Goal: Task Accomplishment & Management: Manage account settings

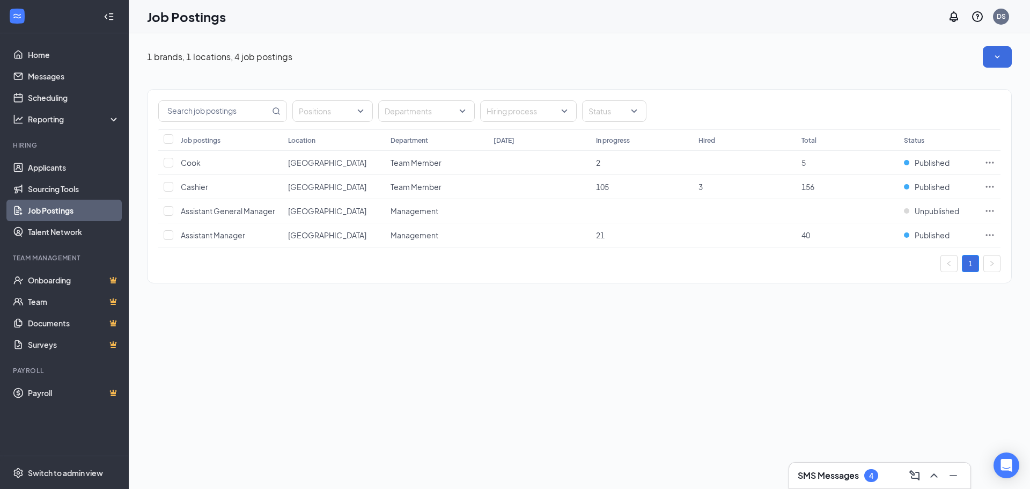
click at [829, 483] on div "SMS Messages 4" at bounding box center [879, 475] width 164 height 17
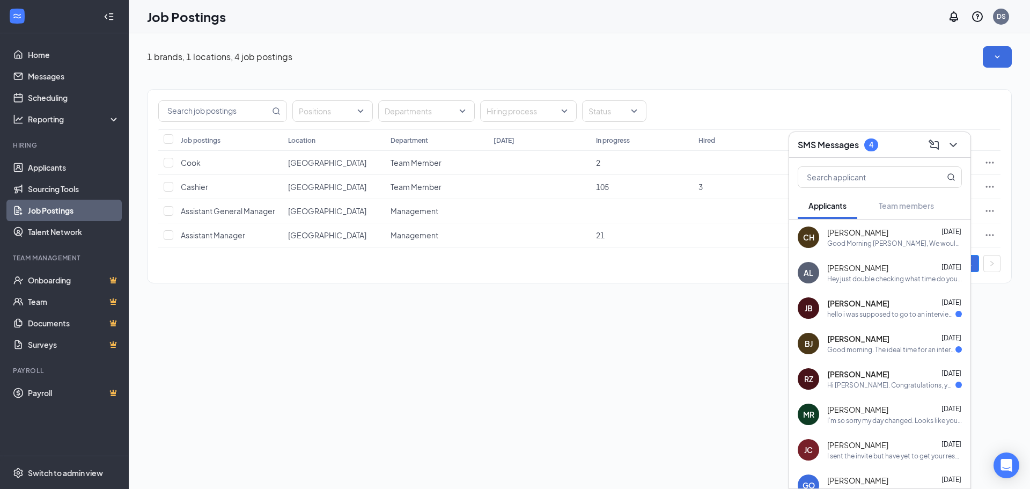
click at [863, 239] on div "Good Morning [PERSON_NAME], We would like to schedule an in person interview wi…" at bounding box center [894, 243] width 135 height 9
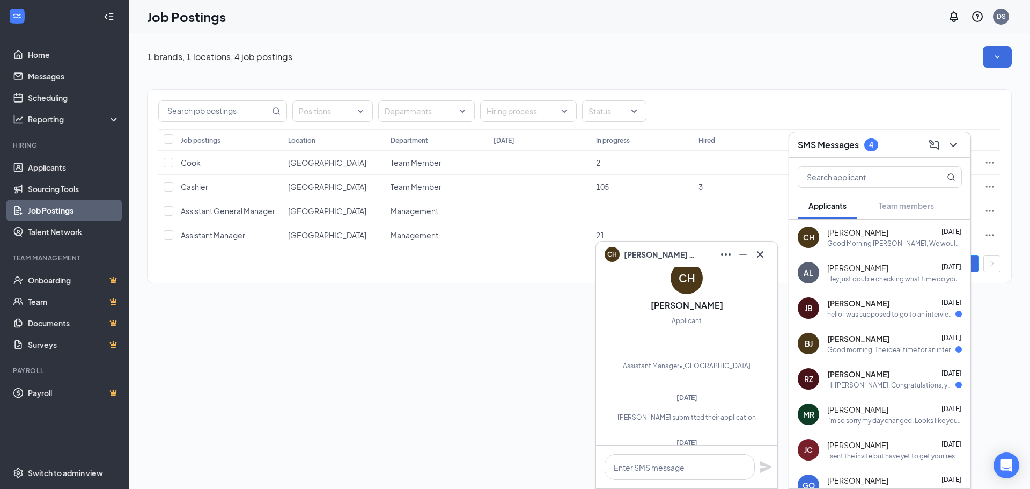
scroll to position [-114, 0]
click at [885, 94] on div "Positions Departments Hiring process Status" at bounding box center [578, 110] width 863 height 40
click at [758, 250] on icon "Cross" at bounding box center [759, 254] width 13 height 13
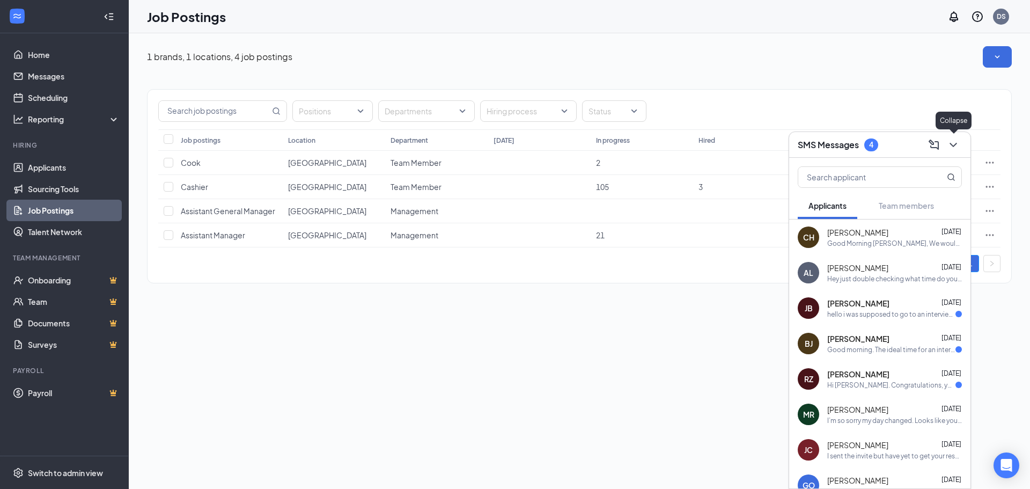
click at [953, 143] on icon "ChevronDown" at bounding box center [952, 144] width 13 height 13
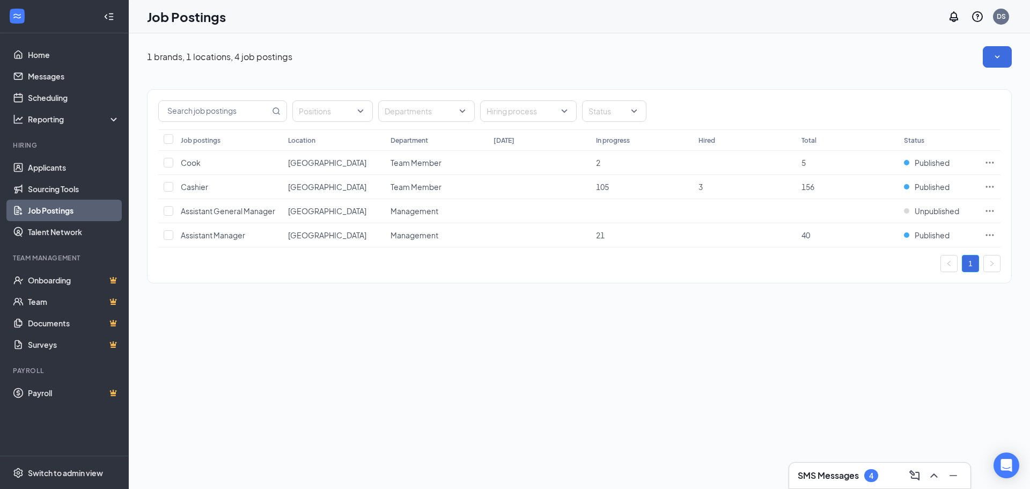
click at [842, 479] on h3 "SMS Messages" at bounding box center [827, 475] width 61 height 12
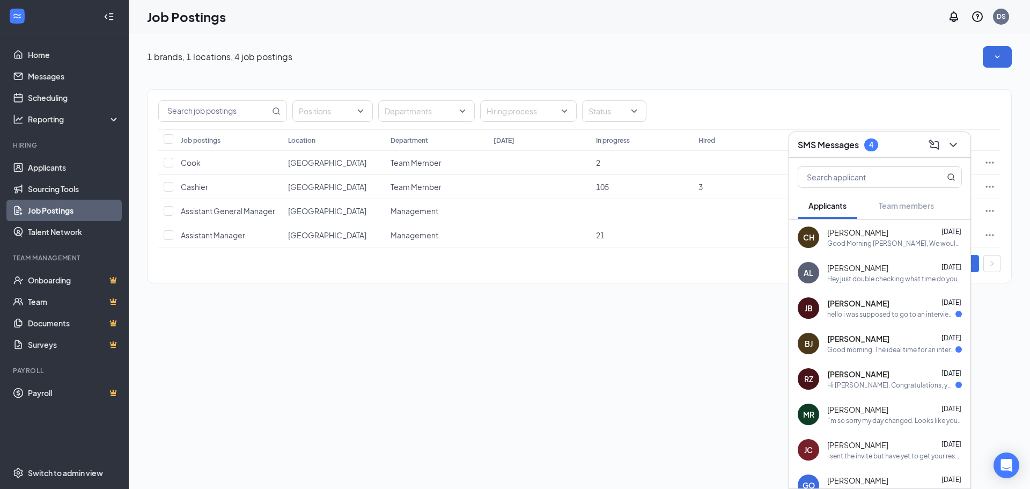
click at [857, 267] on div "[PERSON_NAME] [DATE]" at bounding box center [894, 267] width 135 height 11
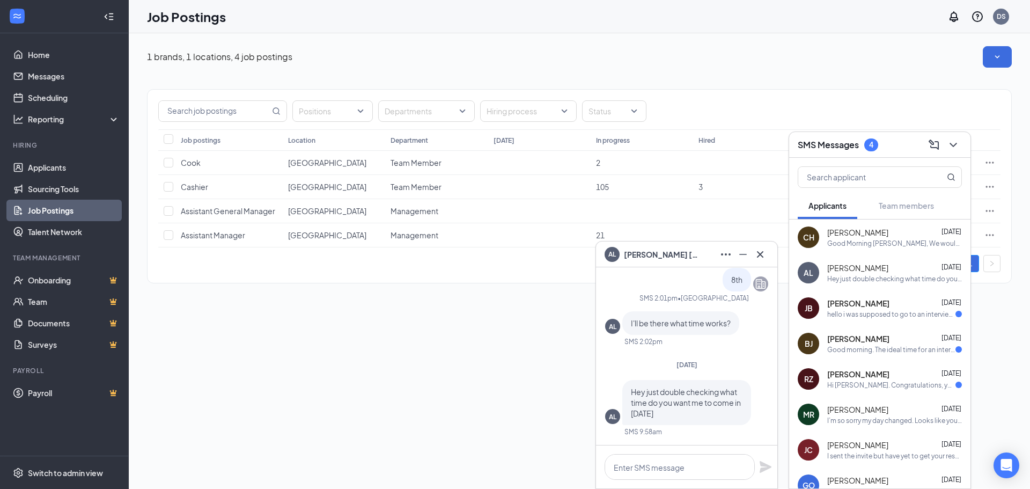
click at [845, 308] on span "[PERSON_NAME]" at bounding box center [858, 303] width 62 height 11
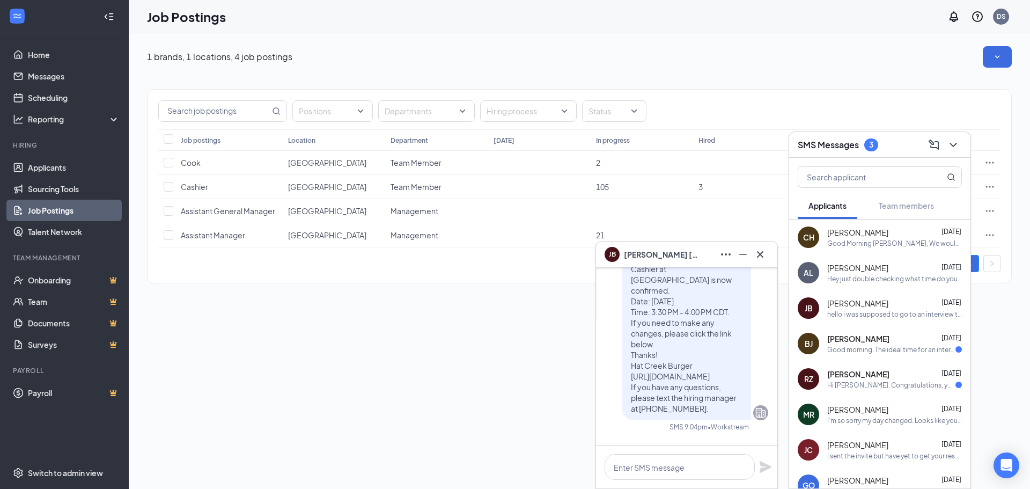
scroll to position [0, 0]
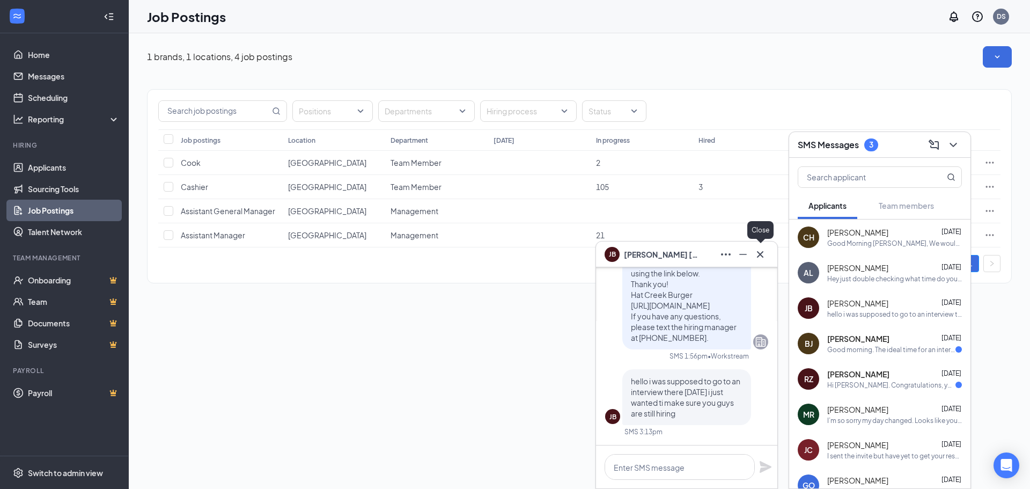
click at [759, 253] on icon "Cross" at bounding box center [760, 253] width 6 height 6
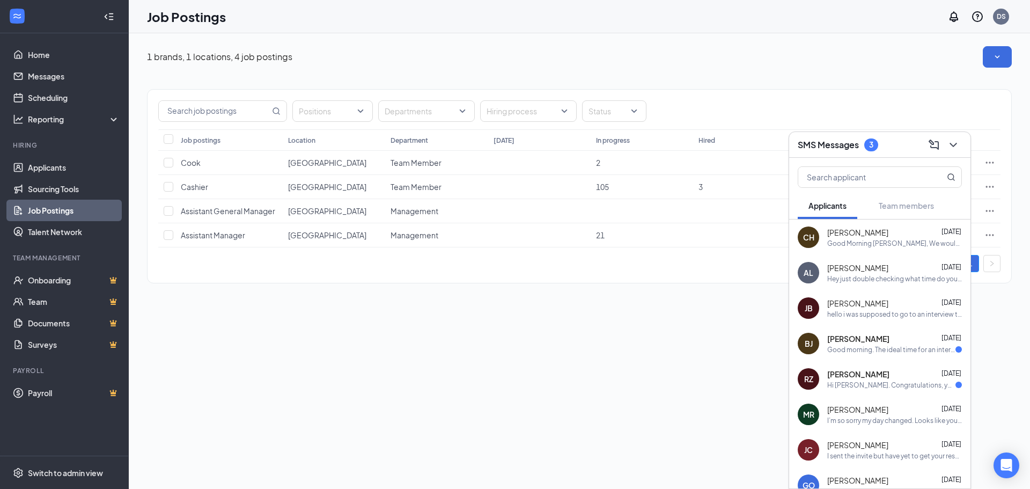
click at [832, 335] on span "[PERSON_NAME]" at bounding box center [858, 338] width 62 height 11
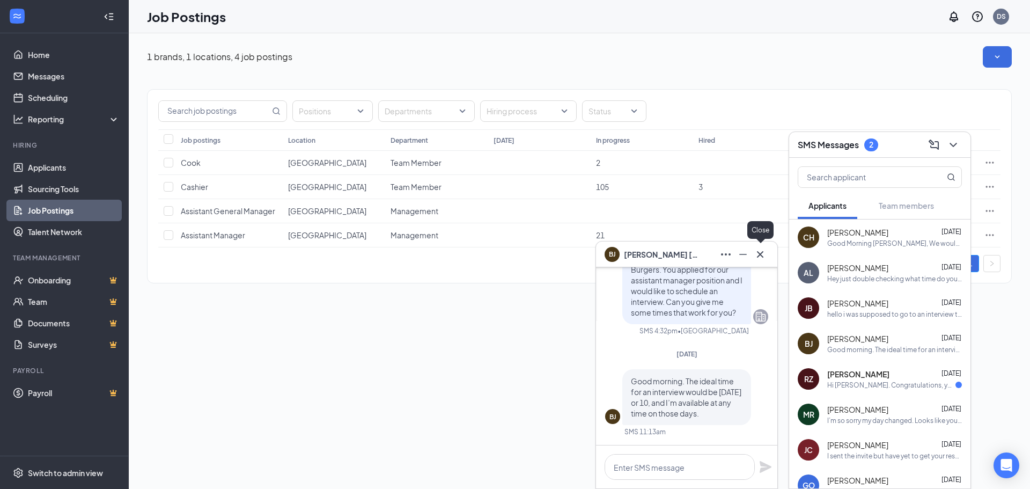
click at [759, 252] on icon "Cross" at bounding box center [759, 254] width 13 height 13
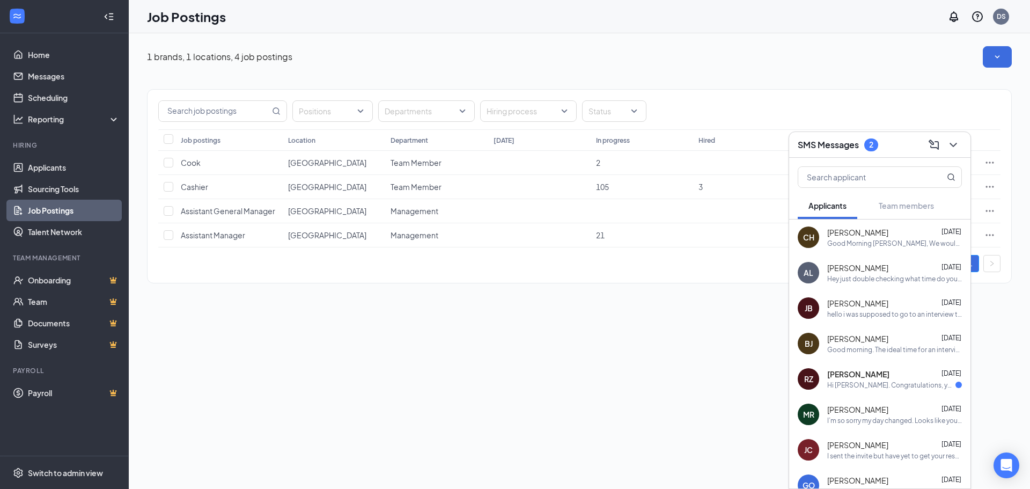
click at [843, 376] on span "[PERSON_NAME]" at bounding box center [858, 373] width 62 height 11
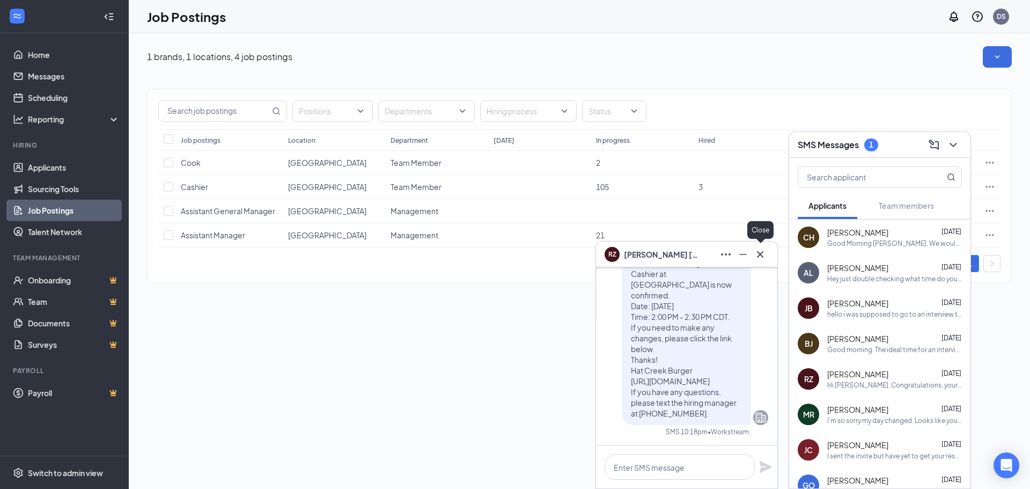
click at [757, 249] on icon "Cross" at bounding box center [759, 254] width 13 height 13
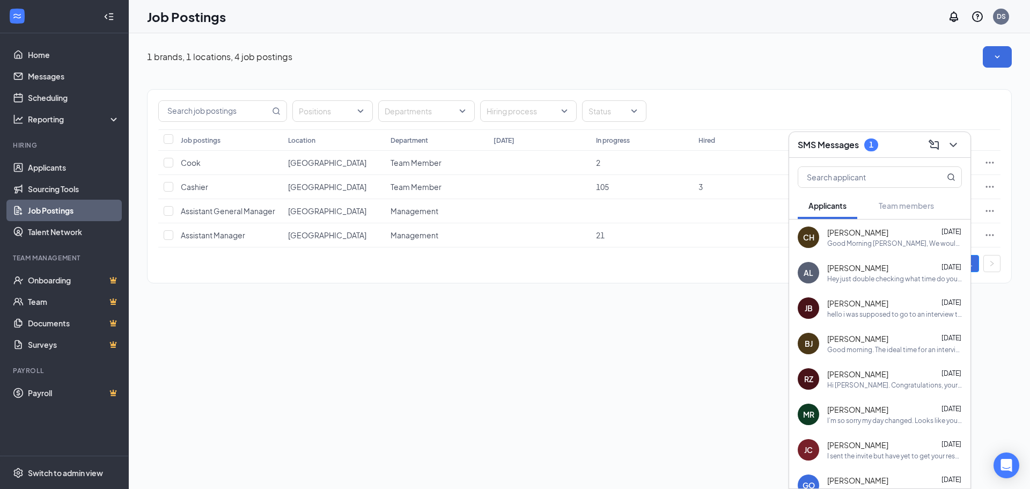
click at [545, 380] on div "1 brands, 1 locations, 4 job postings Positions Departments Hiring process Stat…" at bounding box center [579, 260] width 901 height 455
click at [190, 187] on span "Cashier" at bounding box center [194, 187] width 27 height 10
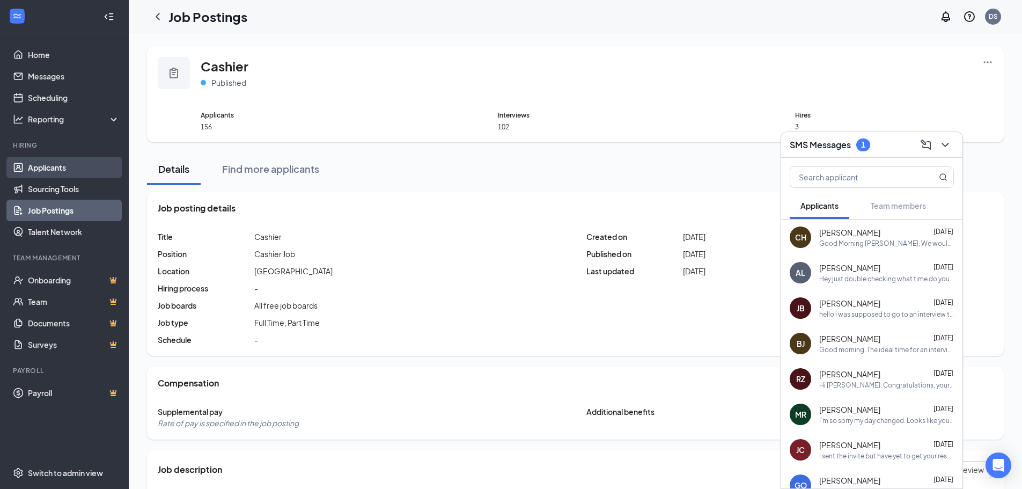
click at [53, 165] on link "Applicants" at bounding box center [74, 167] width 92 height 21
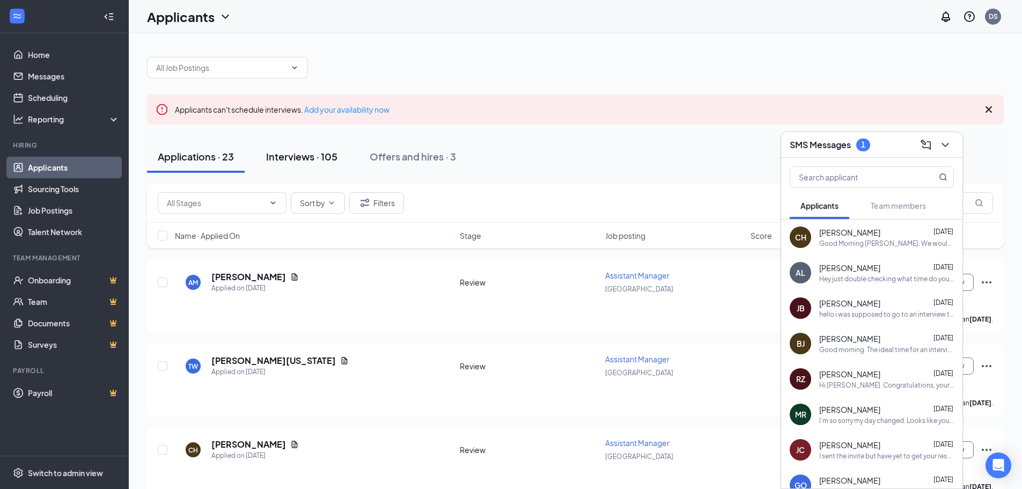
click at [312, 155] on div "Interviews · 105" at bounding box center [301, 156] width 71 height 13
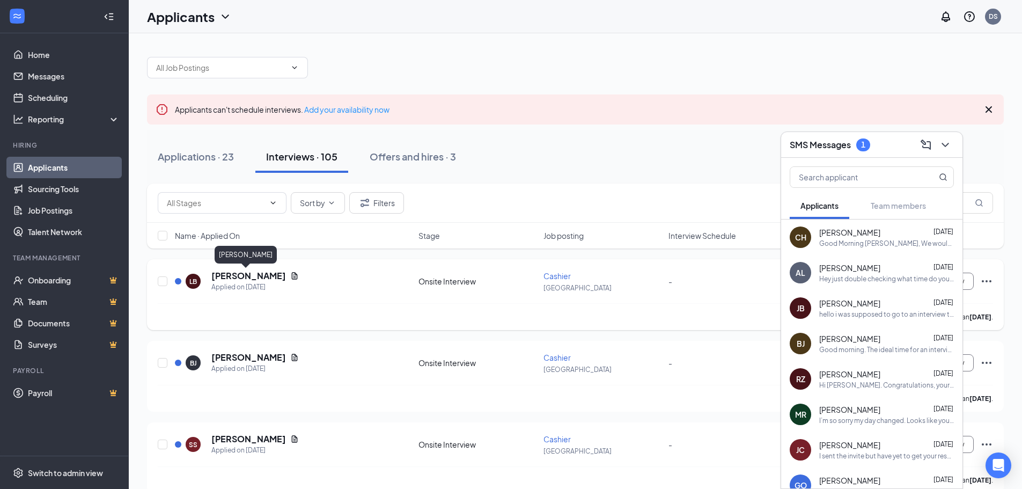
click at [246, 274] on h5 "[PERSON_NAME]" at bounding box center [248, 276] width 75 height 12
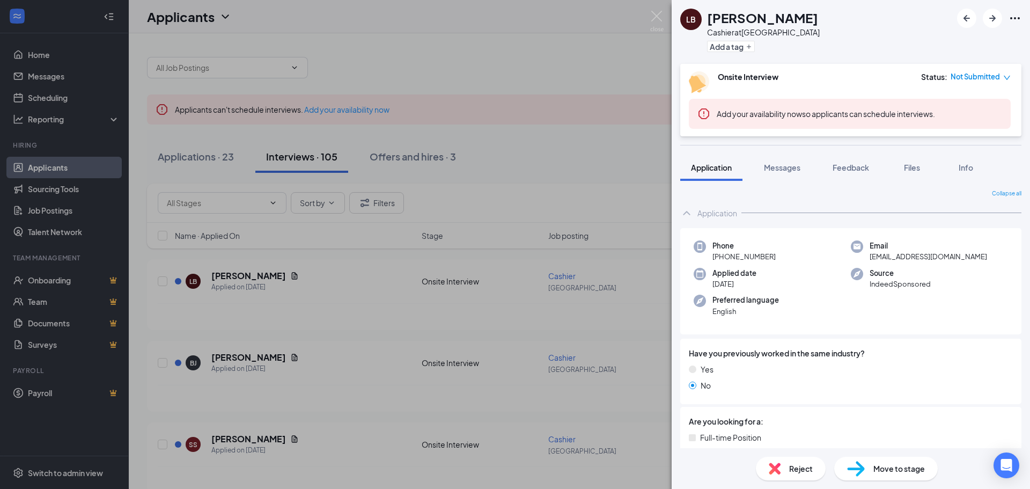
click at [233, 355] on div "LB [PERSON_NAME] Cashier at [GEOGRAPHIC_DATA] Add a tag Onsite Interview Status…" at bounding box center [515, 244] width 1030 height 489
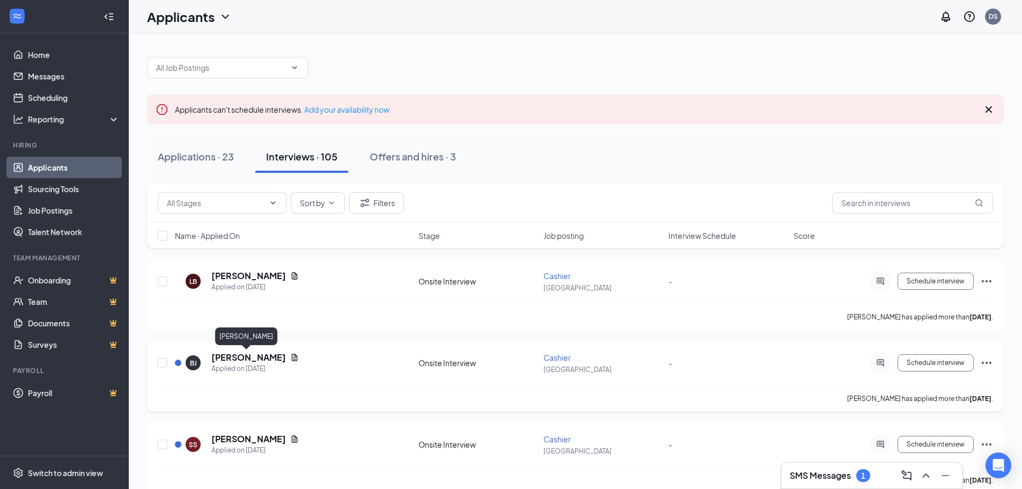
click at [242, 356] on h5 "[PERSON_NAME]" at bounding box center [248, 357] width 75 height 12
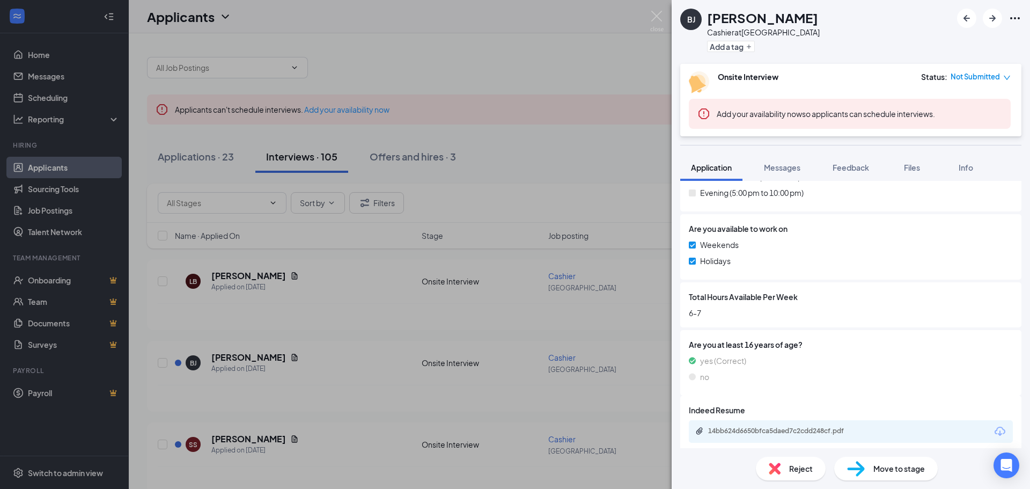
scroll to position [437, 0]
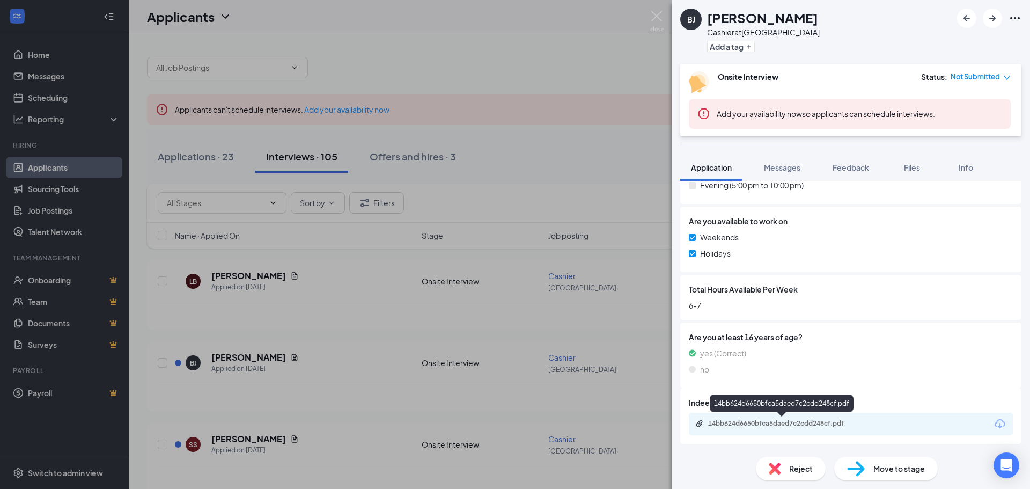
click at [757, 424] on div "14bb624d6650bfca5daed7c2cdd248cf.pdf" at bounding box center [783, 423] width 150 height 9
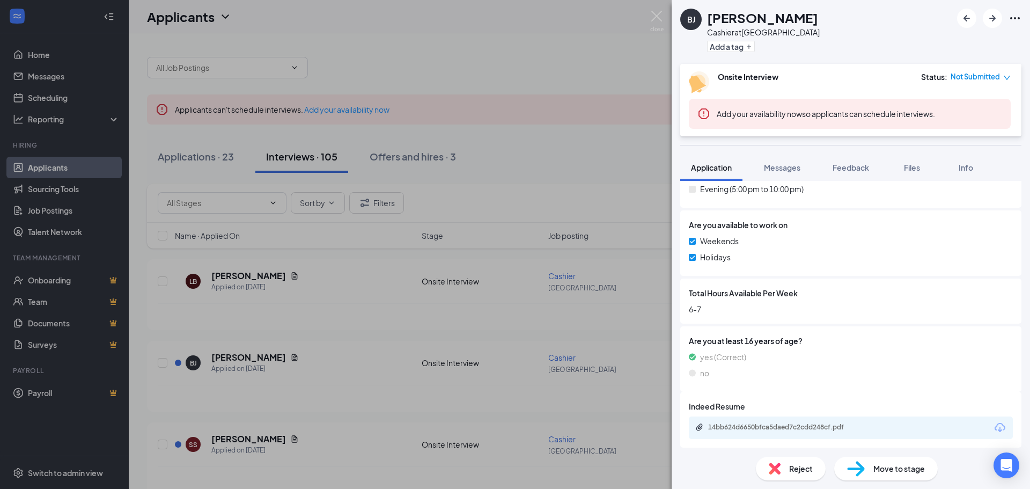
click at [532, 183] on div "[PERSON_NAME] Cashier at [GEOGRAPHIC_DATA] Add a tag Onsite Interview Status : …" at bounding box center [515, 244] width 1030 height 489
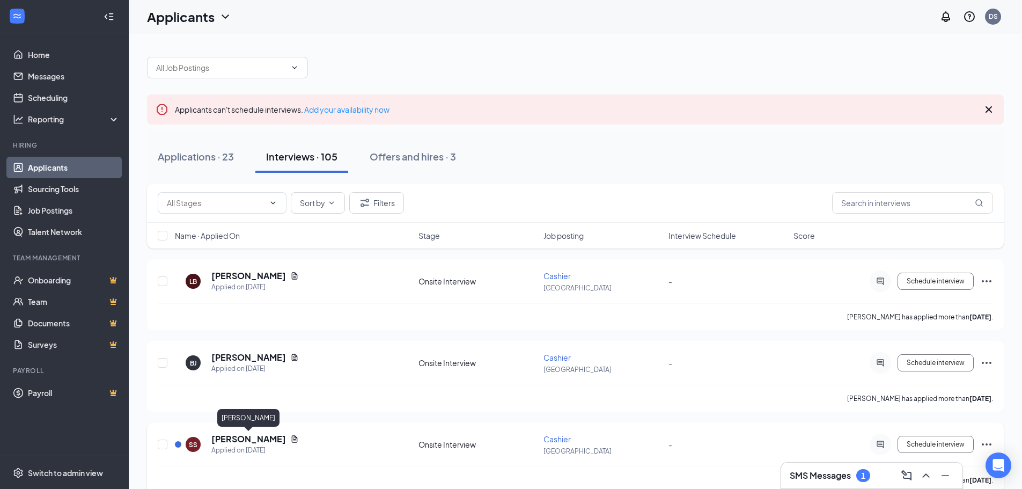
click at [247, 438] on h5 "[PERSON_NAME]" at bounding box center [248, 439] width 75 height 12
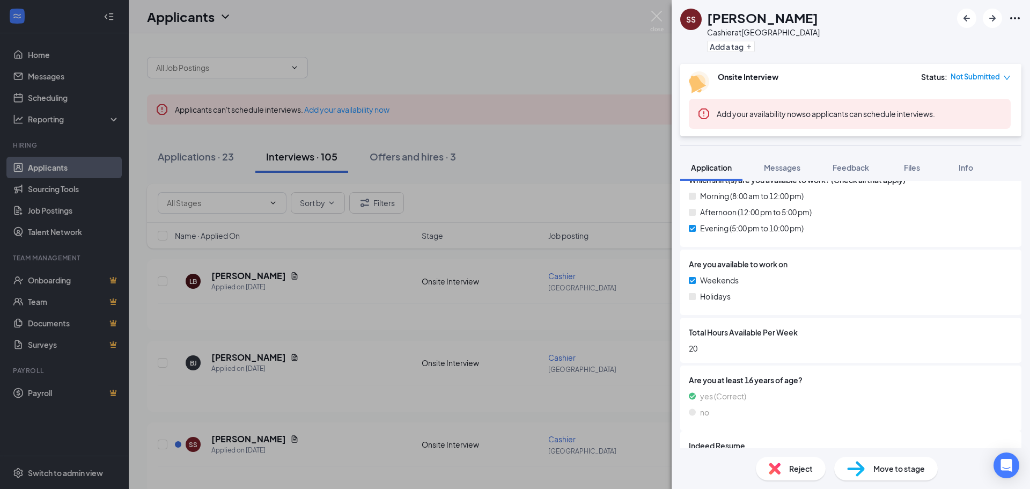
scroll to position [437, 0]
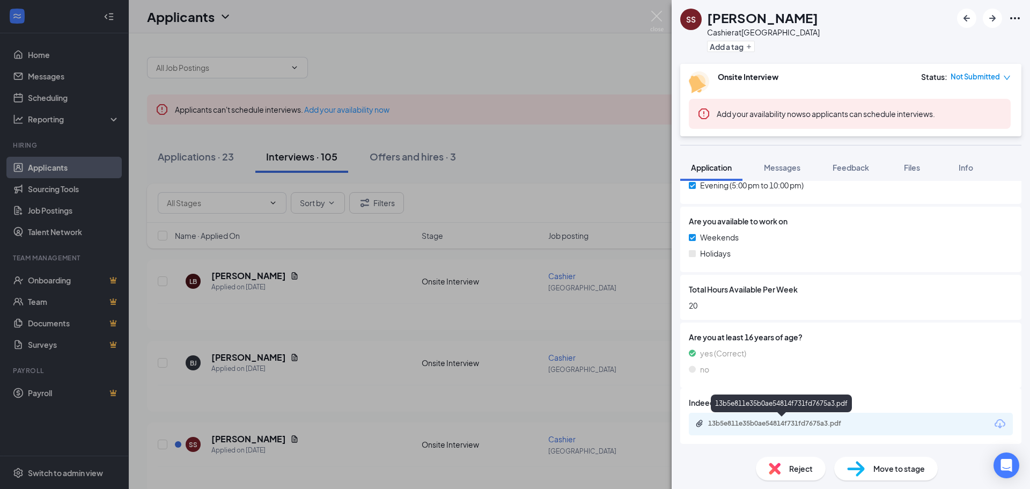
click at [728, 423] on div "13b5e811e35b0ae54814f731fd7675a3.pdf" at bounding box center [783, 423] width 150 height 9
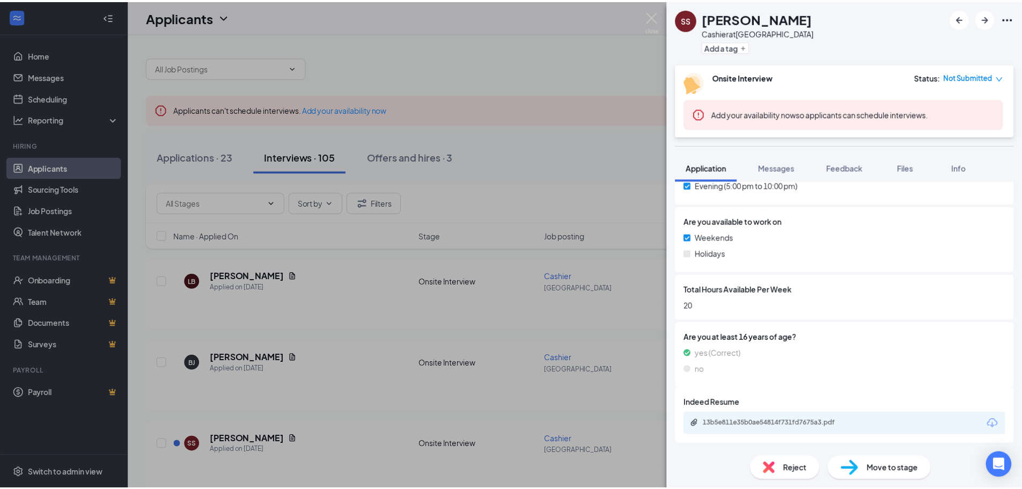
scroll to position [433, 0]
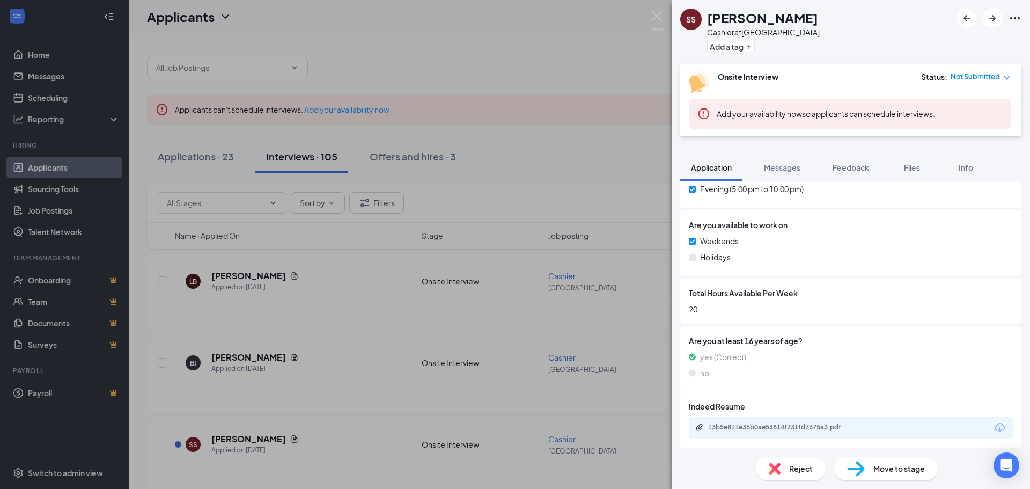
click at [518, 350] on div "SS [PERSON_NAME] Cashier at [GEOGRAPHIC_DATA] Add a tag Onsite Interview Status…" at bounding box center [515, 244] width 1030 height 489
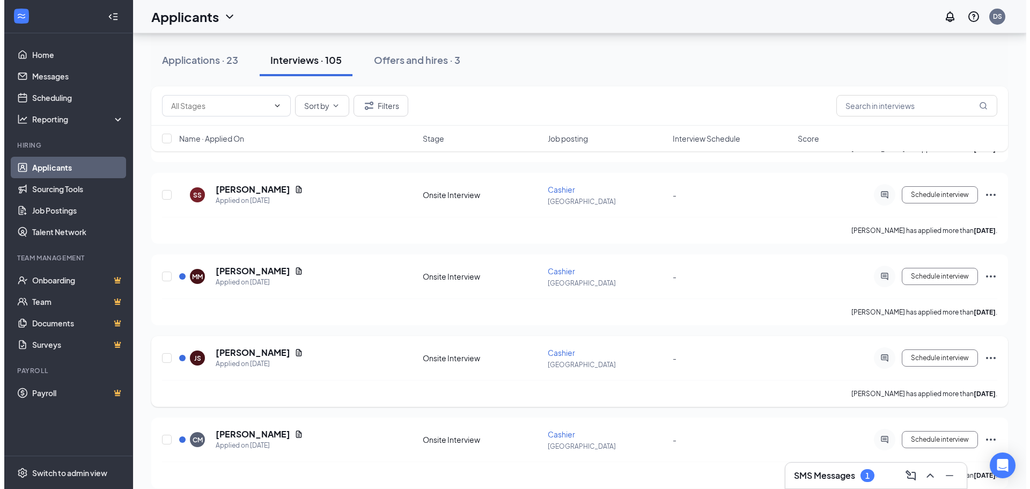
scroll to position [268, 0]
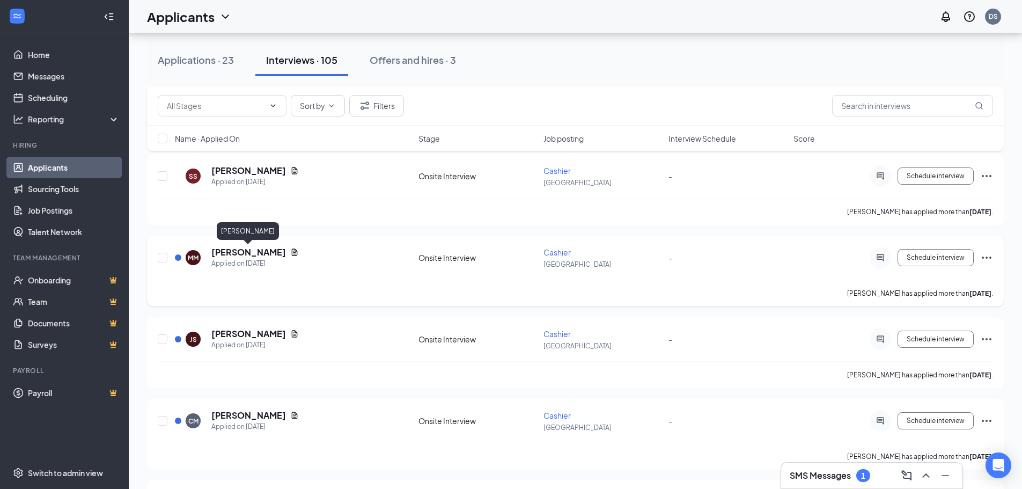
click at [237, 250] on h5 "[PERSON_NAME]" at bounding box center [248, 252] width 75 height 12
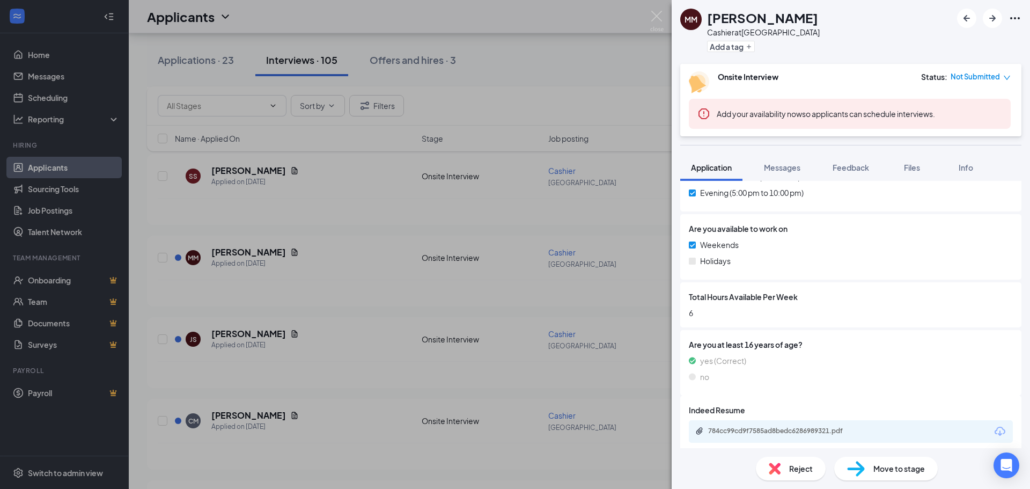
scroll to position [437, 0]
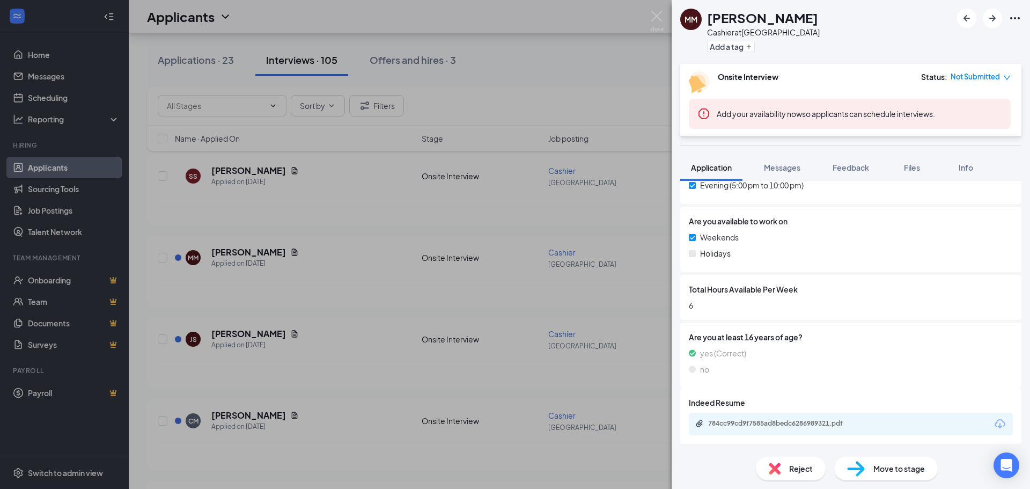
click at [649, 16] on div "MM [PERSON_NAME] Cashier at [GEOGRAPHIC_DATA] Add a tag Onsite Interview Status…" at bounding box center [515, 244] width 1030 height 489
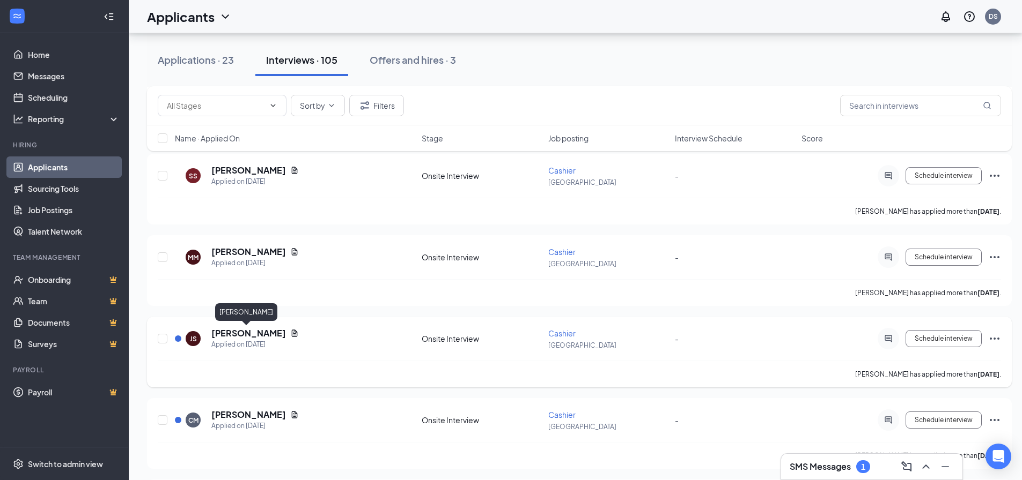
click at [230, 335] on h5 "[PERSON_NAME]" at bounding box center [248, 334] width 75 height 12
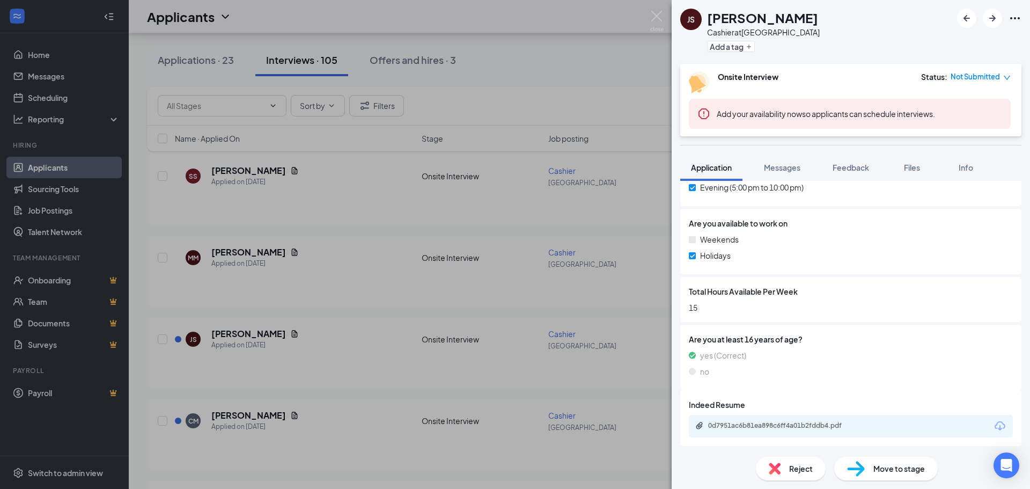
scroll to position [437, 0]
click at [232, 414] on div "JS Jacaya Shelby Cashier at [GEOGRAPHIC_DATA] Add a tag Onsite Interview Status…" at bounding box center [515, 244] width 1030 height 489
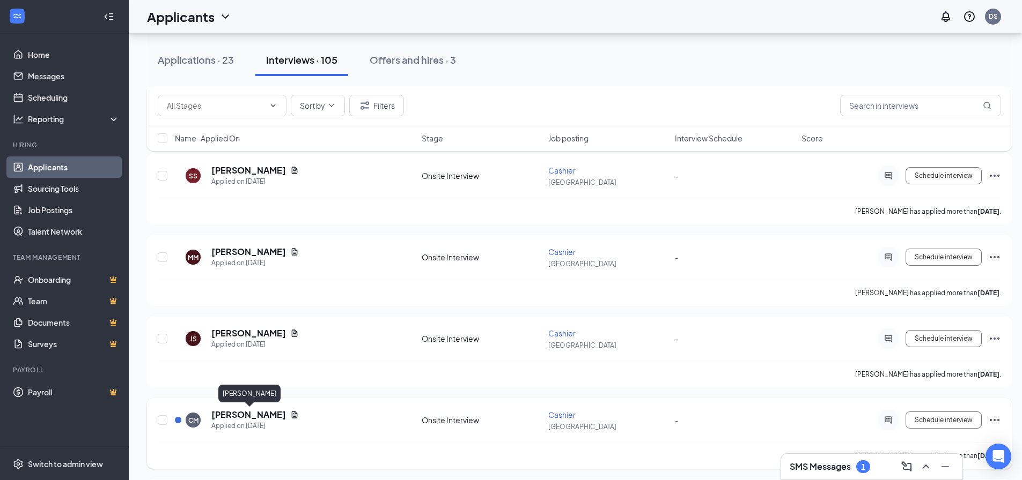
click at [247, 418] on h5 "[PERSON_NAME]" at bounding box center [248, 415] width 75 height 12
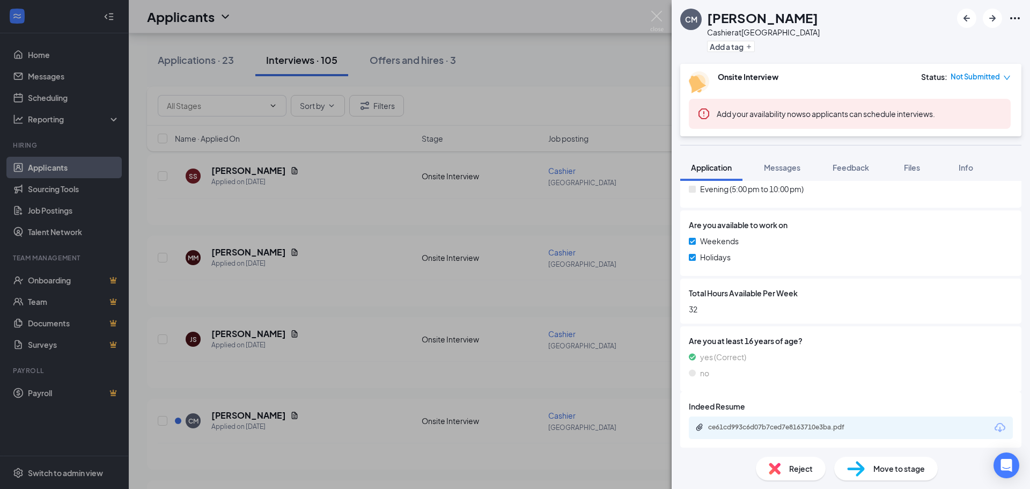
scroll to position [437, 0]
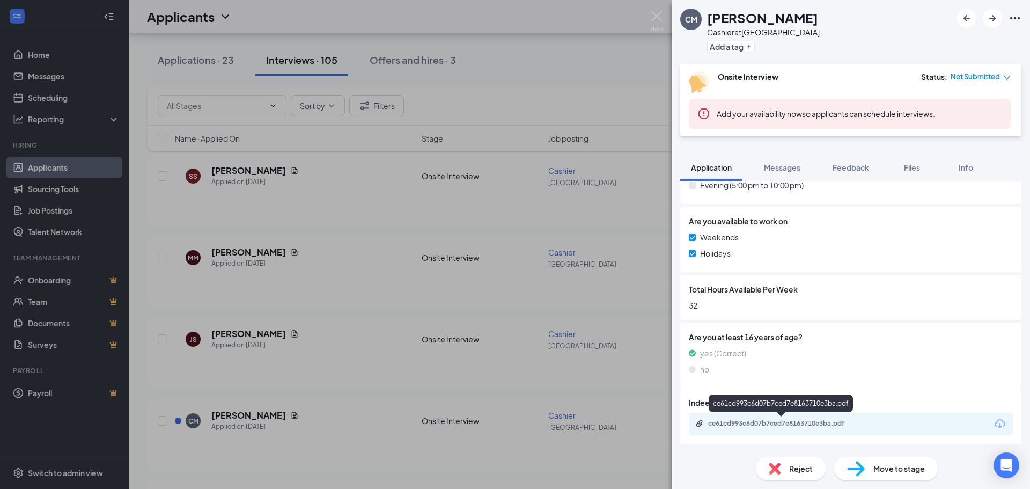
click at [739, 423] on div "ce61cd993c6d07b7ced7e8163710e3ba.pdf" at bounding box center [783, 423] width 150 height 9
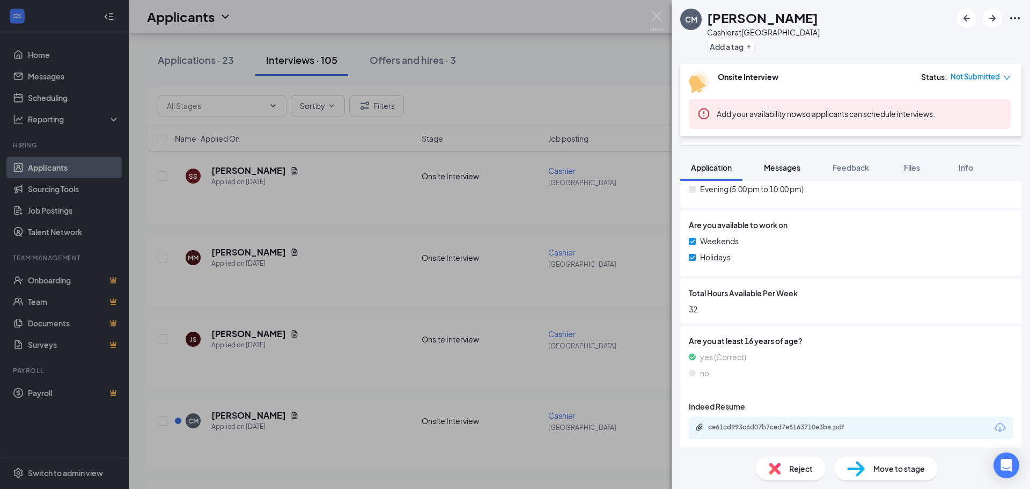
click at [785, 166] on span "Messages" at bounding box center [782, 167] width 36 height 10
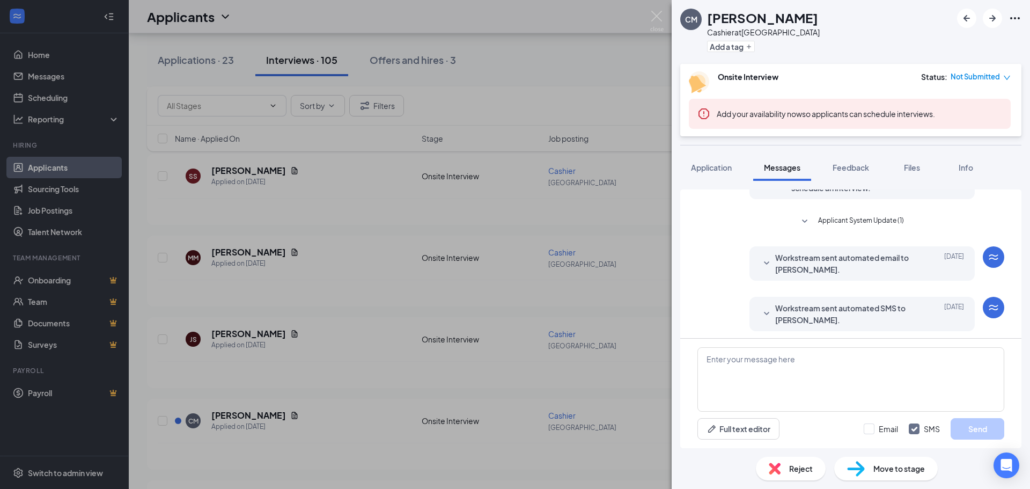
scroll to position [65, 0]
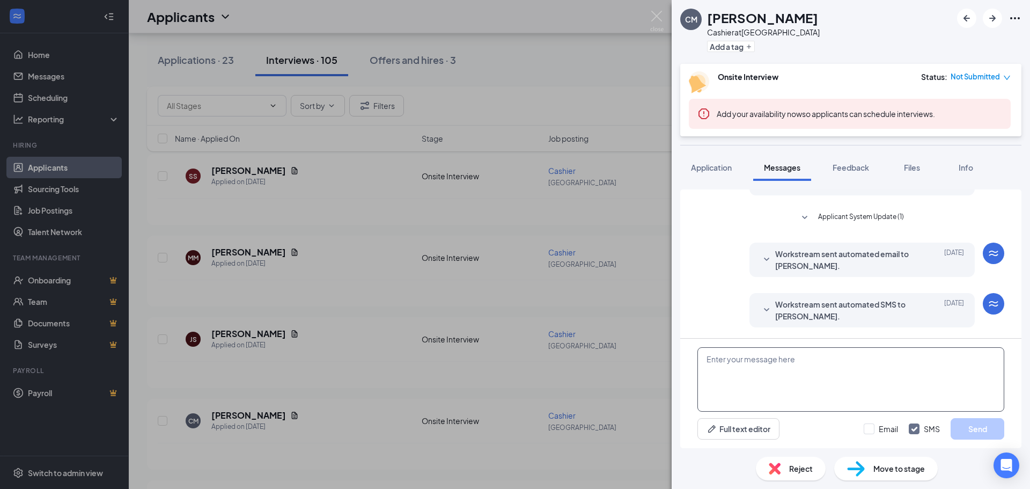
click at [722, 363] on textarea at bounding box center [850, 379] width 307 height 64
type textarea "Hi [PERSON_NAME], Would you be available for an on site interview?"
click at [964, 422] on button "Send" at bounding box center [977, 428] width 54 height 21
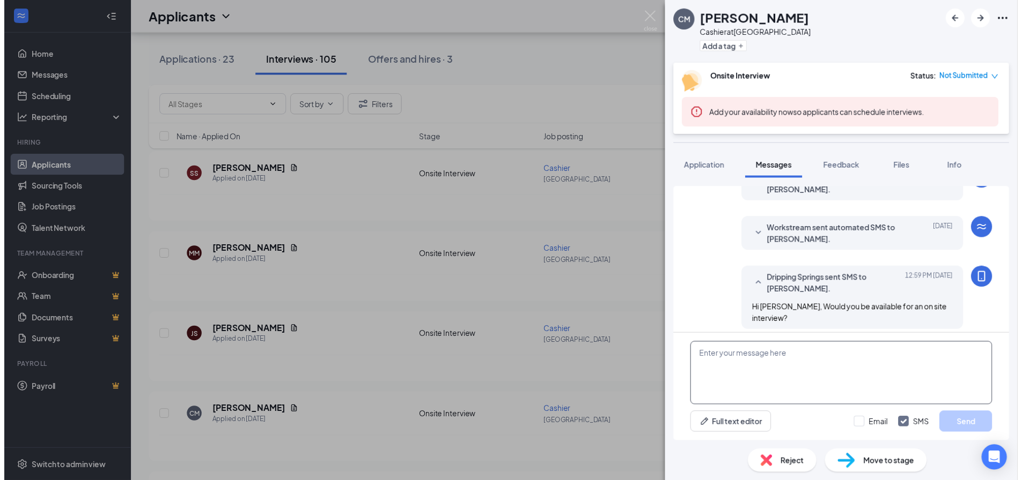
scroll to position [145, 0]
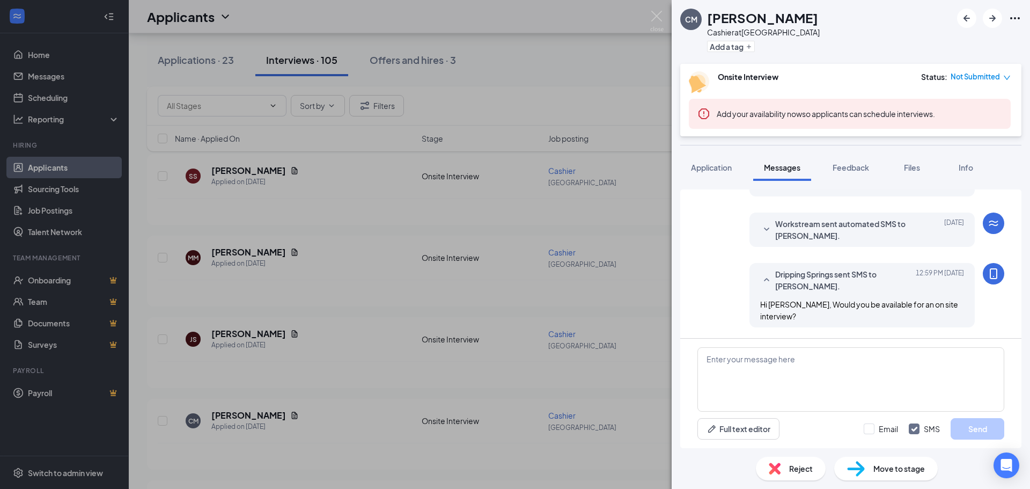
click at [333, 338] on div "CM [PERSON_NAME] at [GEOGRAPHIC_DATA] Add a tag Onsite Interview Status : Not S…" at bounding box center [515, 244] width 1030 height 489
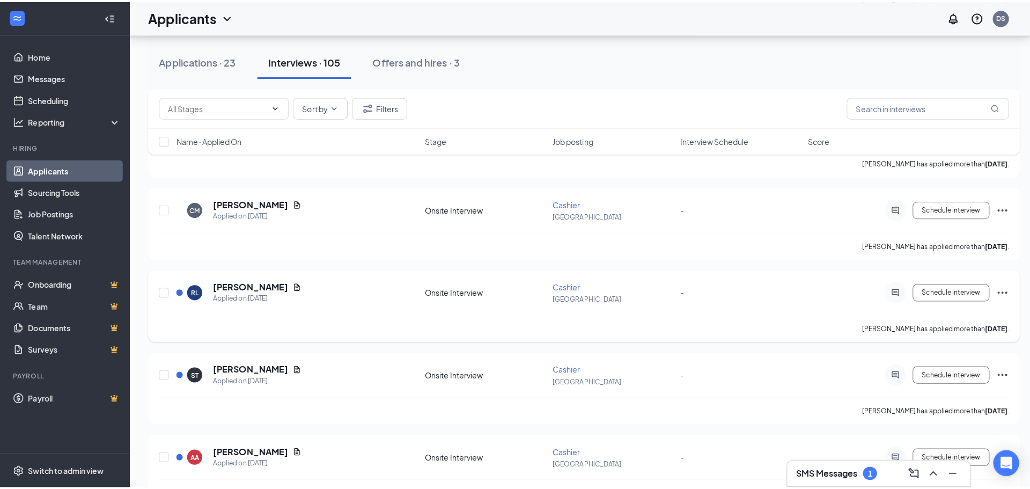
scroll to position [483, 0]
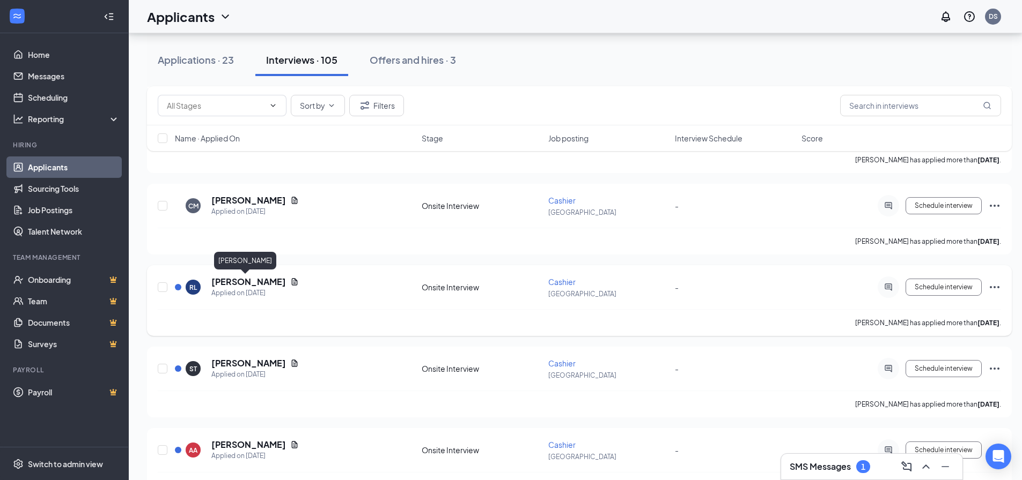
click at [232, 282] on h5 "[PERSON_NAME]" at bounding box center [248, 282] width 75 height 12
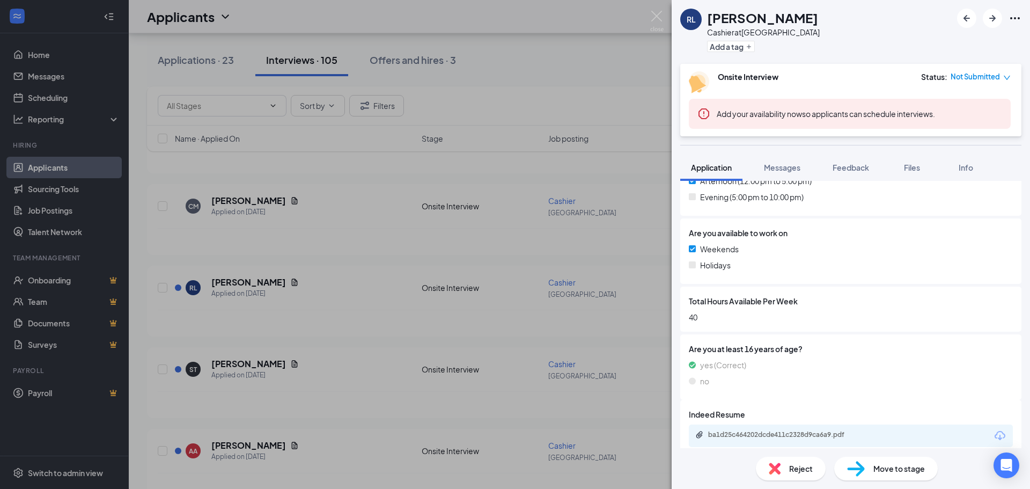
scroll to position [437, 0]
click at [724, 430] on div "ba1d25c464202dcde411c2328d9ca6a9.pdf" at bounding box center [783, 434] width 150 height 9
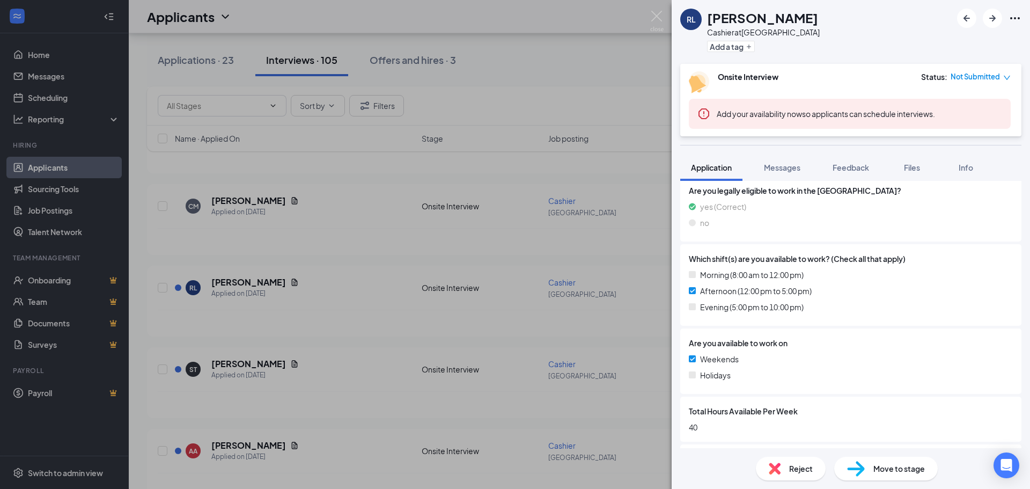
scroll to position [325, 0]
drag, startPoint x: 323, startPoint y: 385, endPoint x: 317, endPoint y: 391, distance: 8.3
click at [323, 385] on div "[PERSON_NAME] Cashier at [GEOGRAPHIC_DATA] Add a tag Onsite Interview Status : …" at bounding box center [515, 244] width 1030 height 489
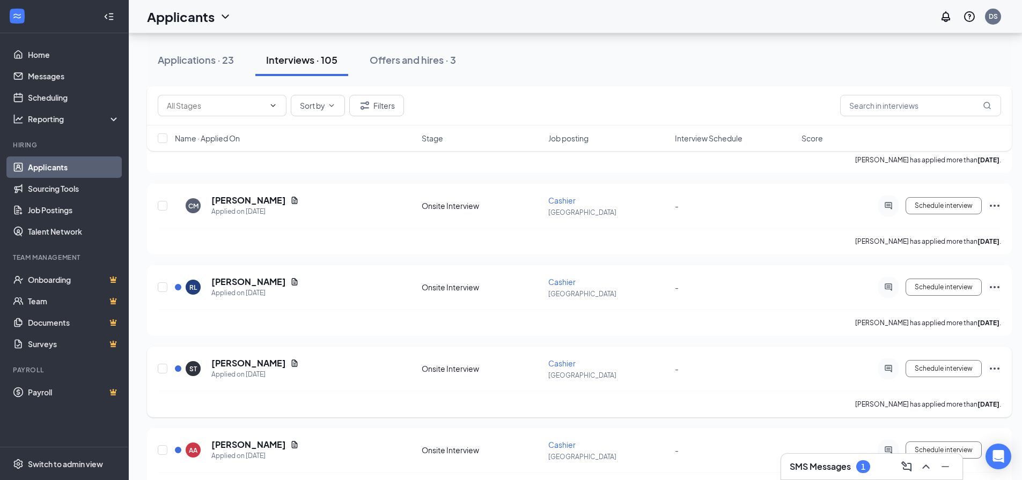
click at [265, 390] on div "ST [PERSON_NAME] Applied on [DATE] Onsite Interview Cashier Dripping Springs - …" at bounding box center [579, 374] width 843 height 33
click at [250, 363] on h5 "[PERSON_NAME]" at bounding box center [248, 364] width 75 height 12
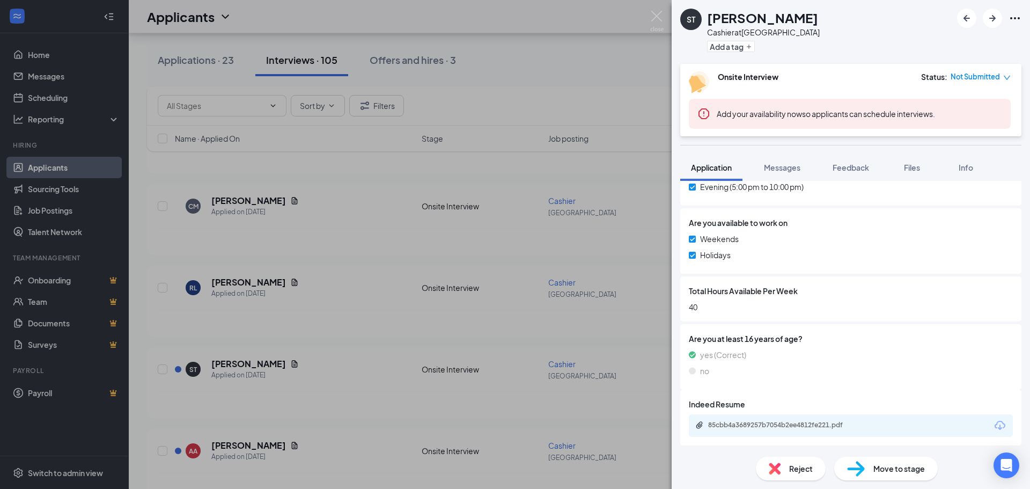
scroll to position [437, 0]
click at [759, 421] on div "85cbb4a3689257b7054b2ee4812fe221.pdf" at bounding box center [783, 423] width 150 height 9
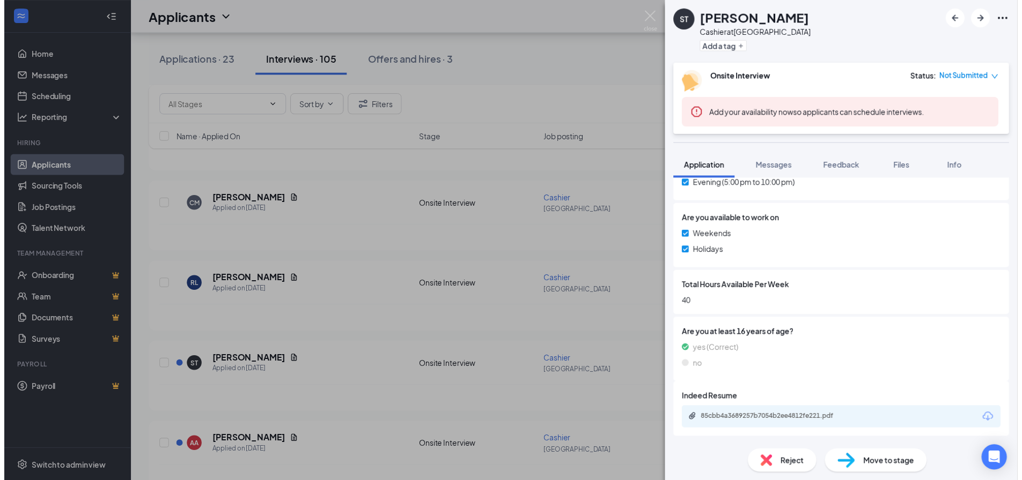
scroll to position [433, 0]
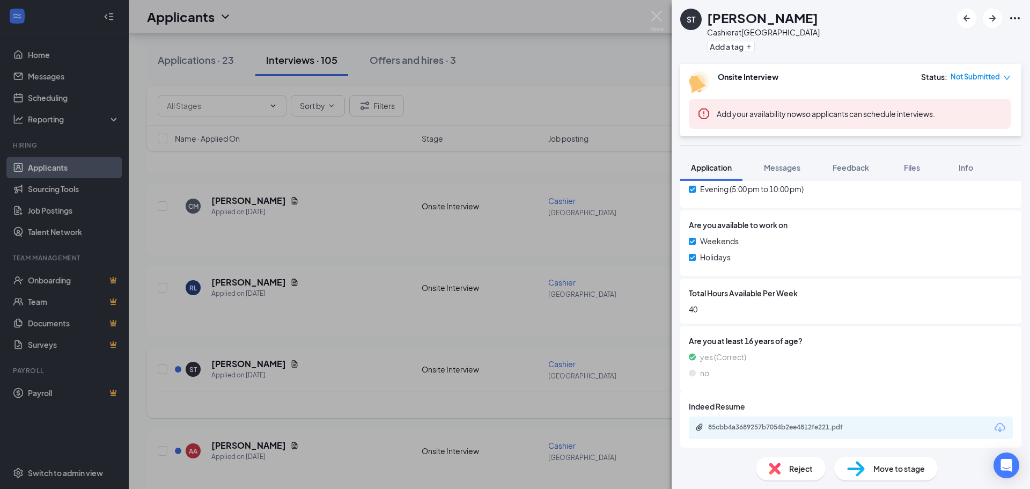
click at [314, 395] on div "ST [PERSON_NAME] Cashier at [GEOGRAPHIC_DATA] Add a tag Onsite Interview Status…" at bounding box center [515, 244] width 1030 height 489
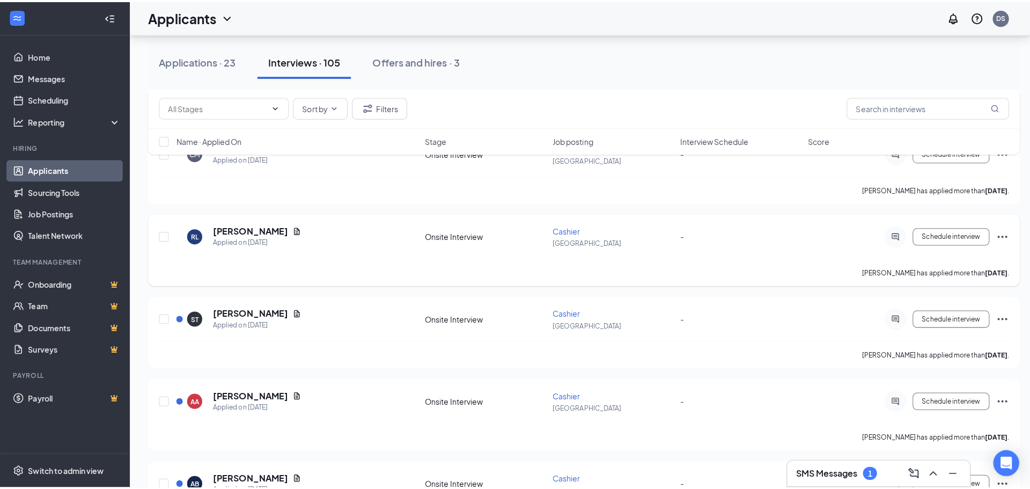
scroll to position [697, 0]
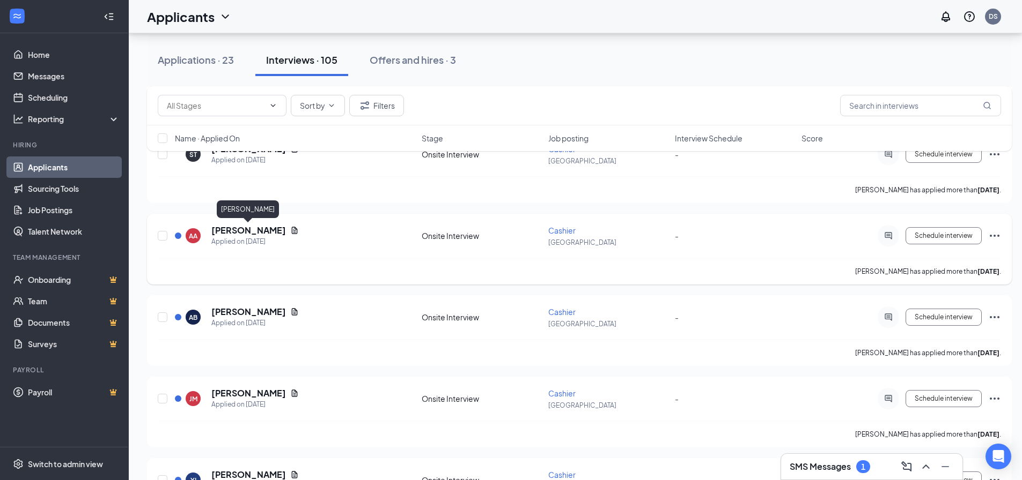
click at [247, 230] on h5 "[PERSON_NAME]" at bounding box center [248, 231] width 75 height 12
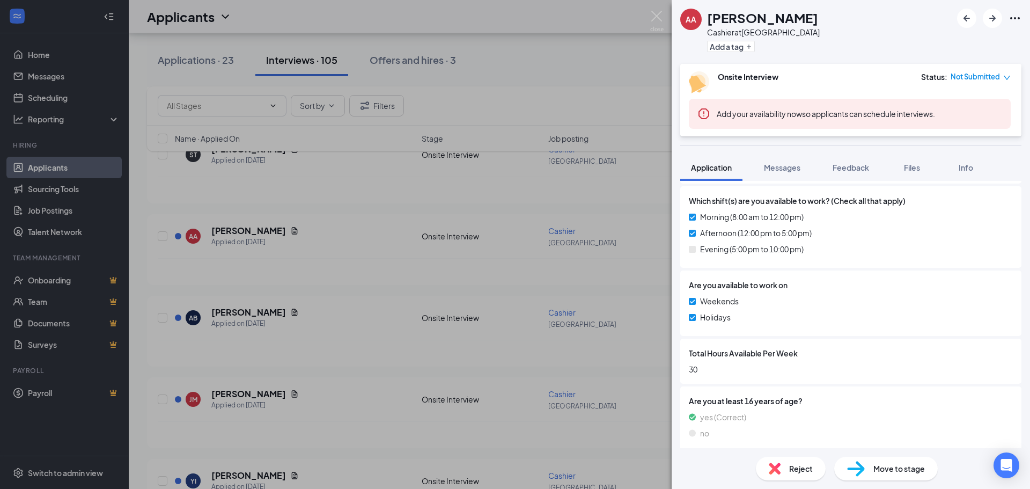
scroll to position [375, 0]
click at [246, 230] on div "AA [PERSON_NAME] Cashier at [GEOGRAPHIC_DATA] Add a tag Onsite Interview Status…" at bounding box center [515, 244] width 1030 height 489
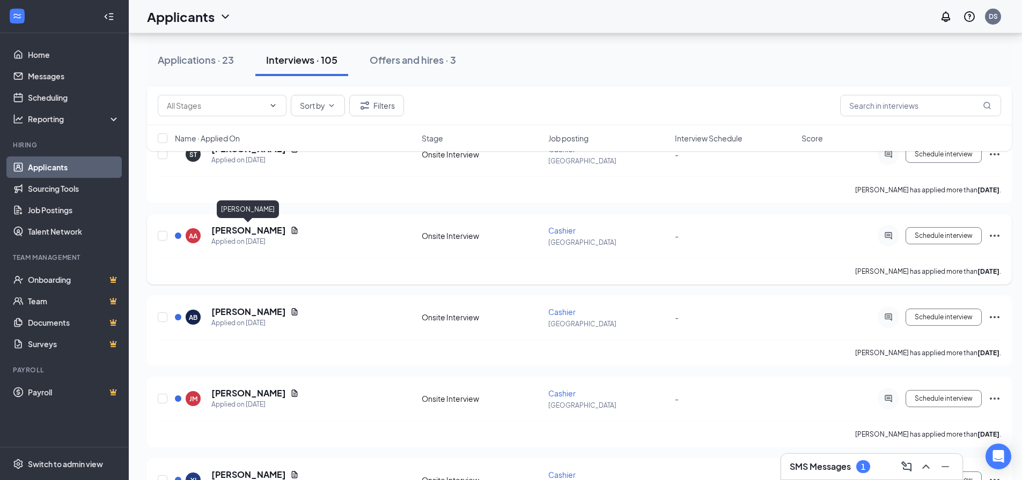
click at [252, 230] on h5 "[PERSON_NAME]" at bounding box center [248, 231] width 75 height 12
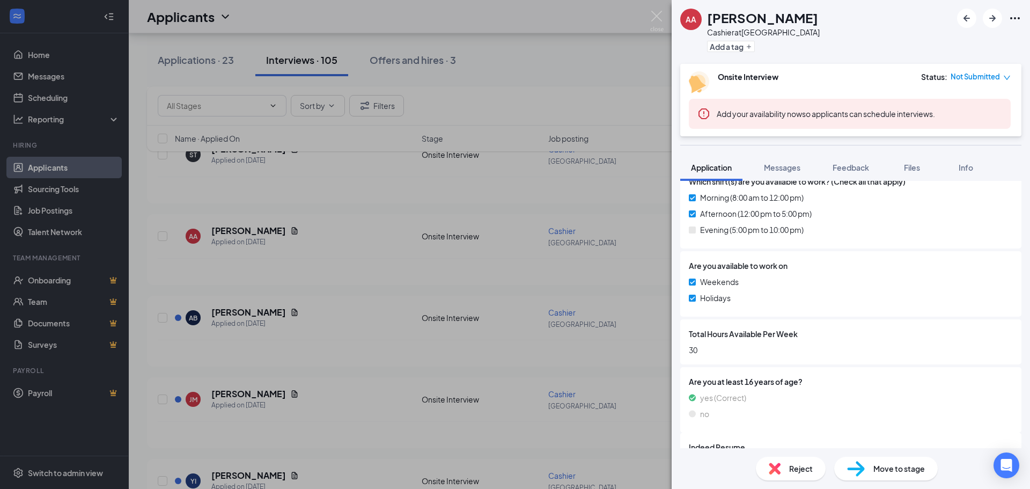
scroll to position [429, 0]
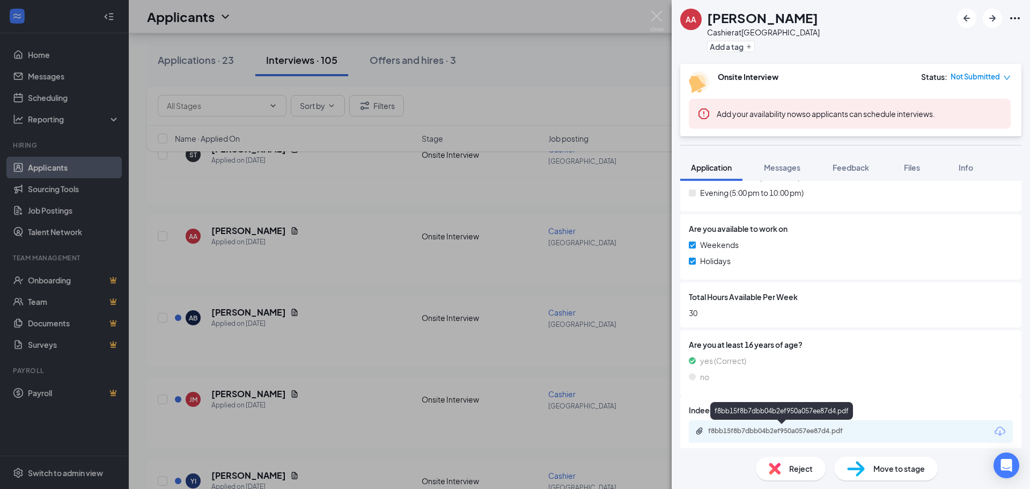
click at [735, 429] on div "f8bb15f8b7dbb04b2ef950a057ee87d4.pdf" at bounding box center [783, 430] width 150 height 9
click at [784, 172] on div "Messages" at bounding box center [782, 167] width 36 height 11
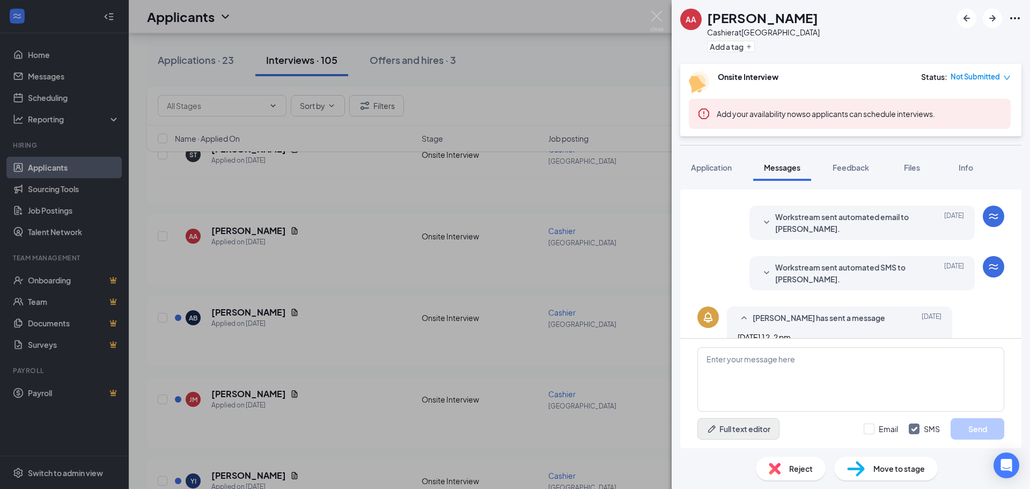
scroll to position [123, 0]
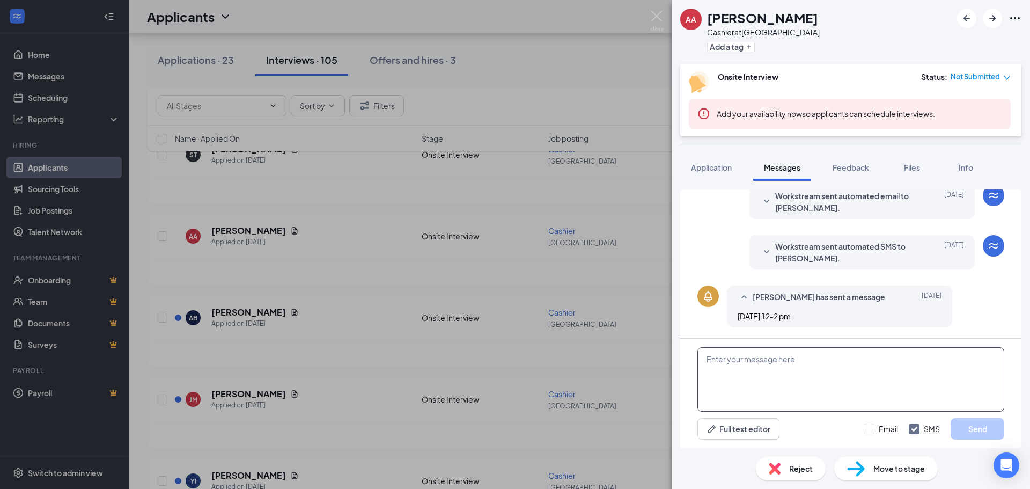
click at [723, 362] on textarea at bounding box center [850, 379] width 307 height 64
type textarea "Hi [PERSON_NAME], Would you be able to have an on site interview?"
click at [976, 429] on button "Send" at bounding box center [977, 428] width 54 height 21
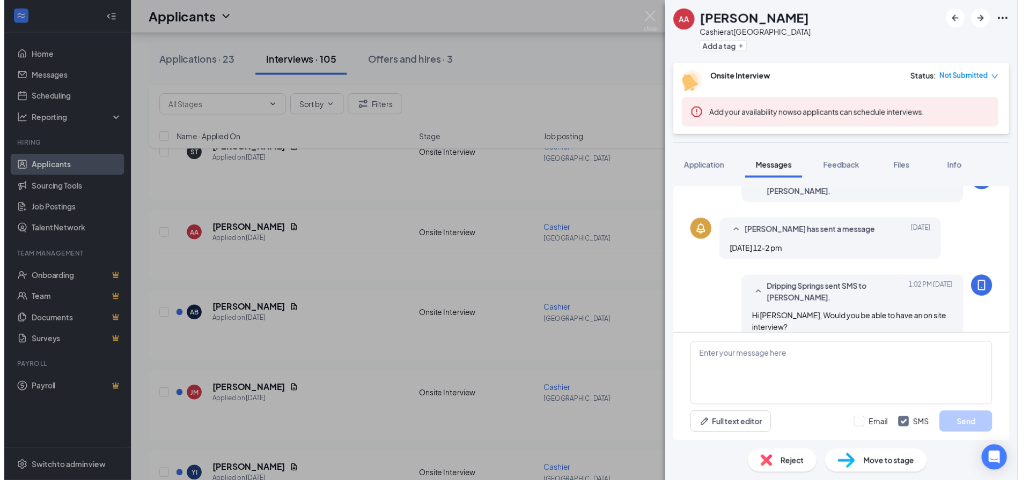
scroll to position [191, 0]
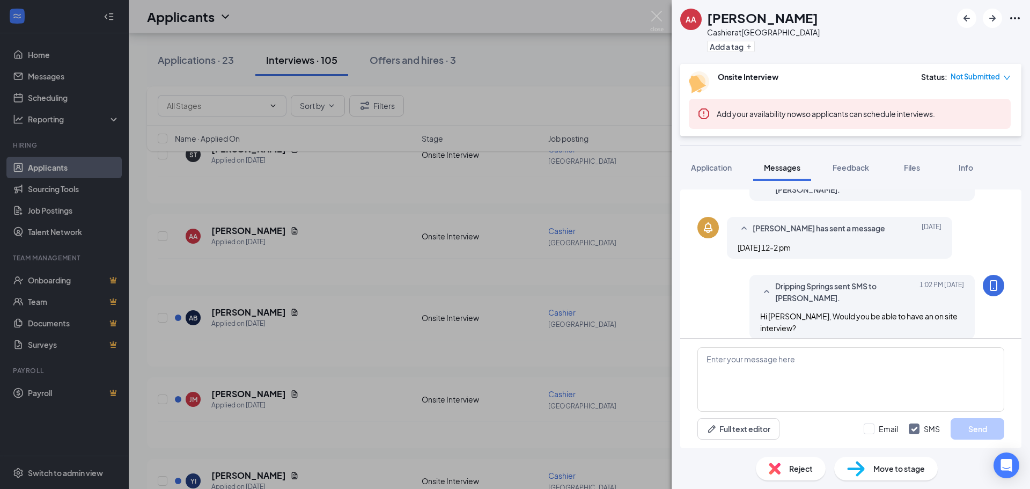
click at [634, 453] on div "AA [PERSON_NAME] Cashier at [GEOGRAPHIC_DATA] Add a tag Onsite Interview Status…" at bounding box center [515, 244] width 1030 height 489
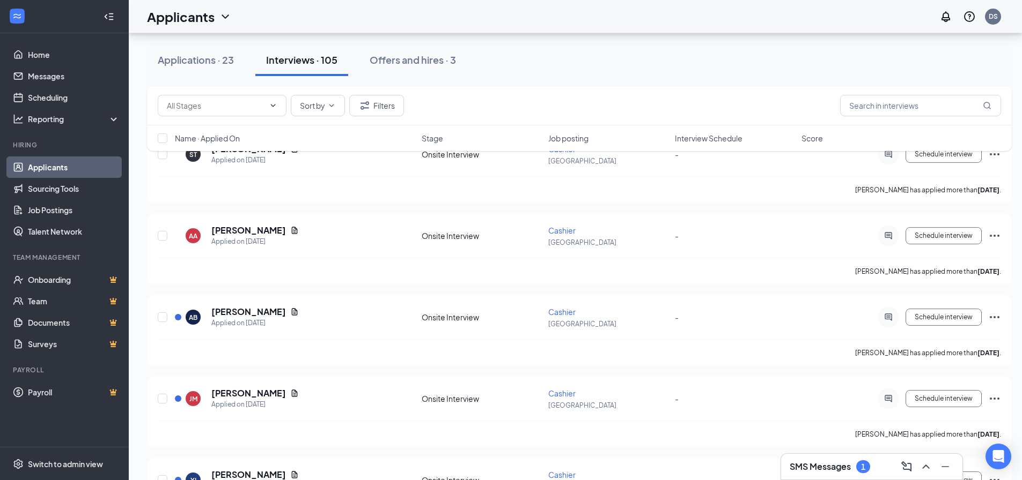
click at [825, 468] on h3 "SMS Messages" at bounding box center [819, 467] width 61 height 12
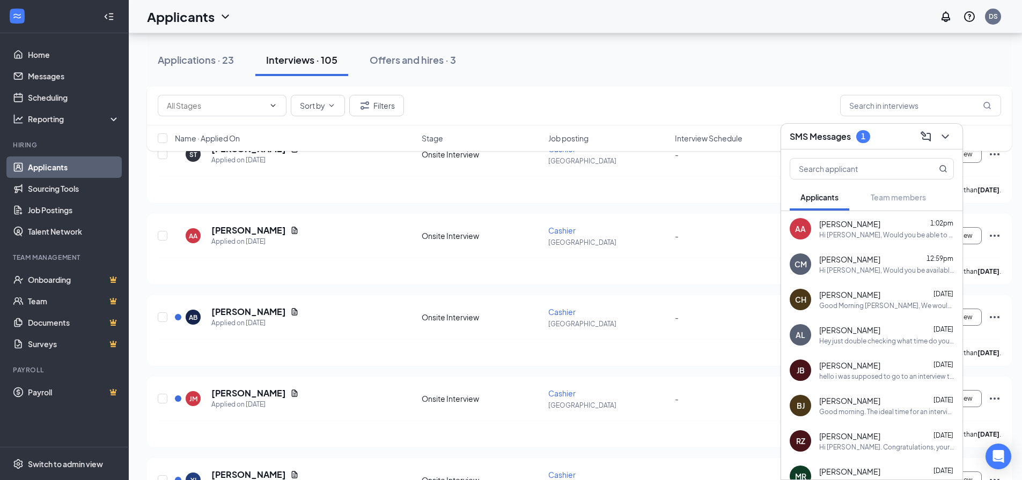
click at [840, 257] on span "[PERSON_NAME]" at bounding box center [849, 259] width 61 height 11
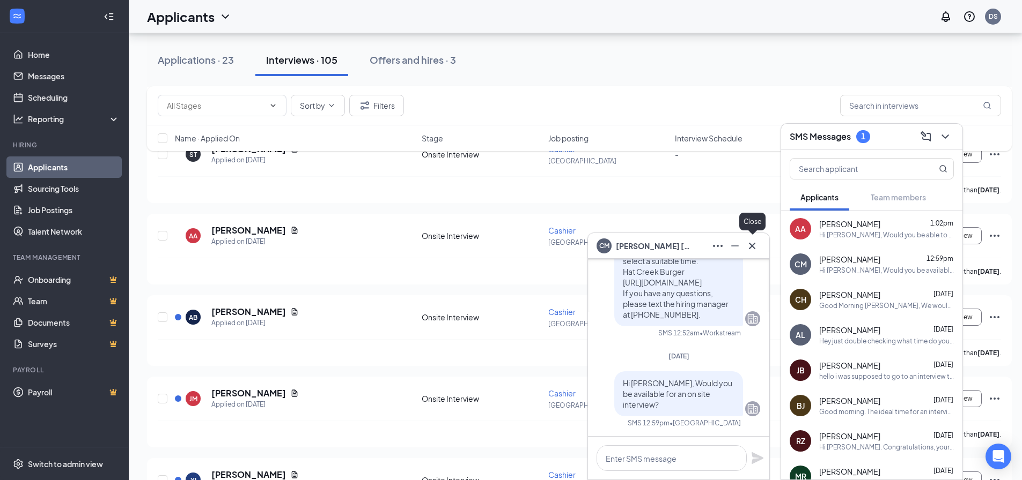
click at [751, 246] on icon "Cross" at bounding box center [751, 246] width 13 height 13
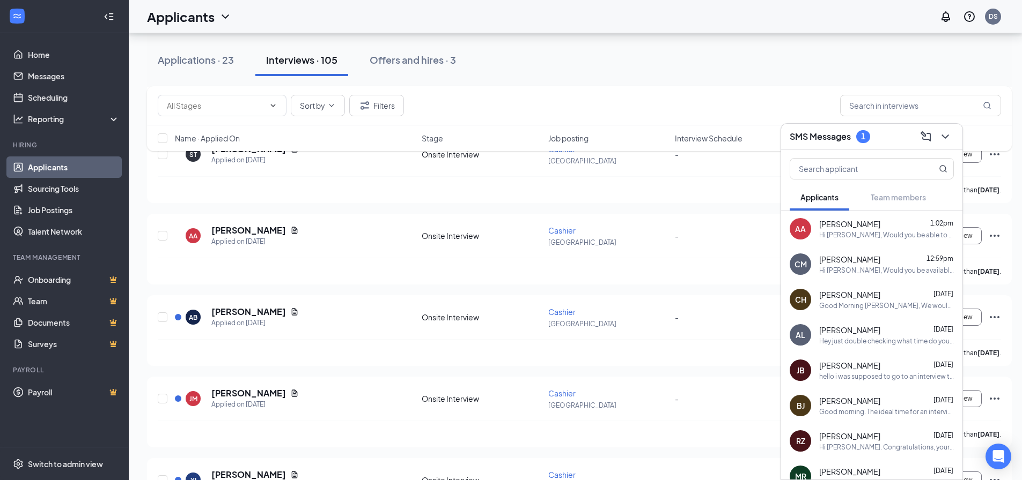
click at [848, 236] on div "Hi [PERSON_NAME], Would you be able to have an on site interview?" at bounding box center [886, 235] width 135 height 9
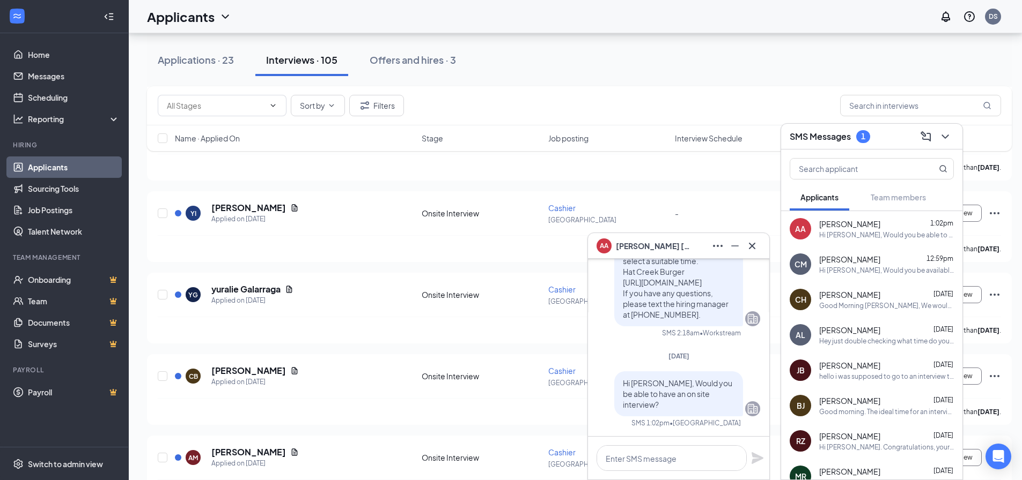
scroll to position [965, 0]
click at [748, 246] on icon "Cross" at bounding box center [751, 246] width 13 height 13
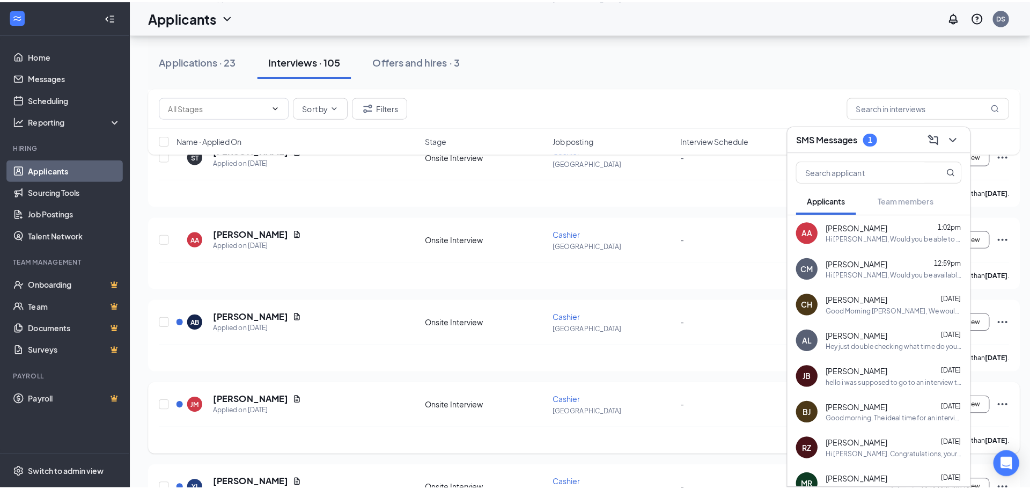
scroll to position [697, 0]
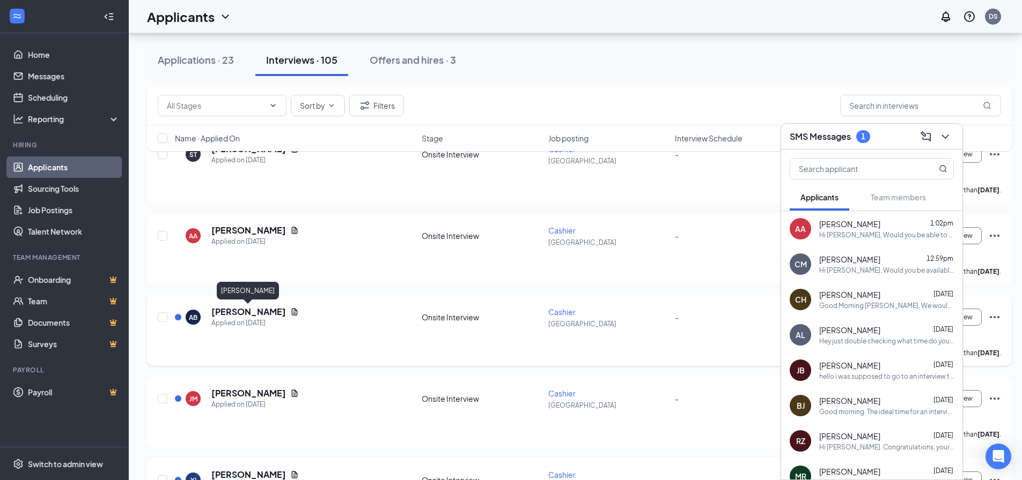
click at [231, 312] on h5 "[PERSON_NAME]" at bounding box center [248, 312] width 75 height 12
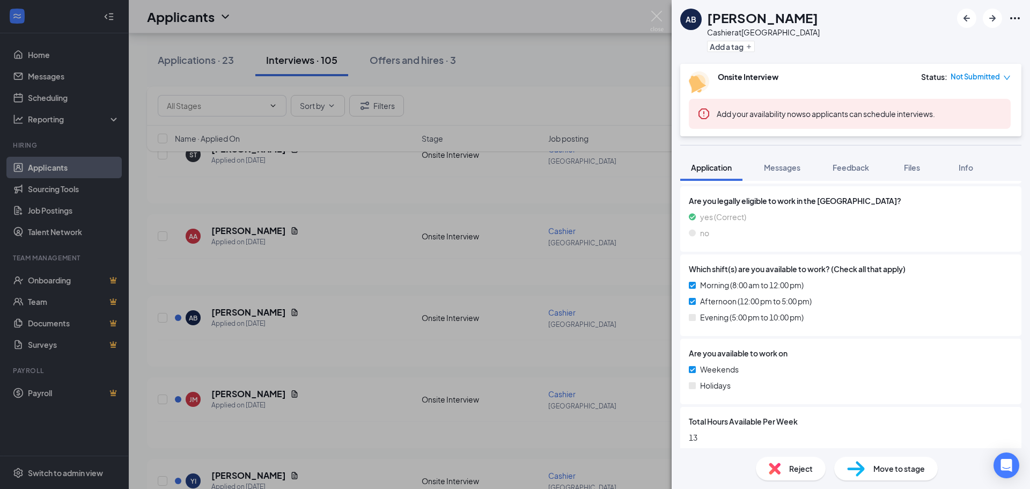
scroll to position [467, 0]
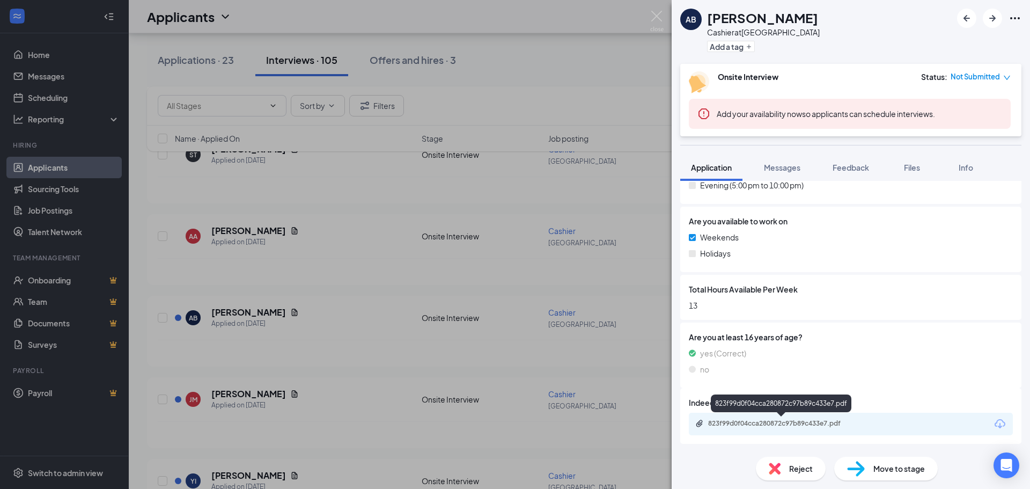
click at [740, 423] on div "823f99d0f04cca280872c97b89c433e7.pdf" at bounding box center [783, 423] width 150 height 9
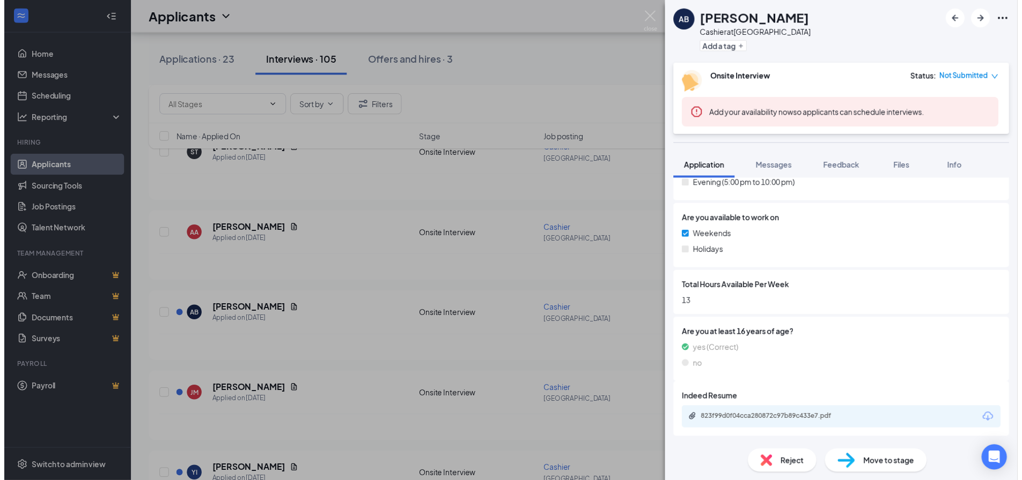
scroll to position [463, 0]
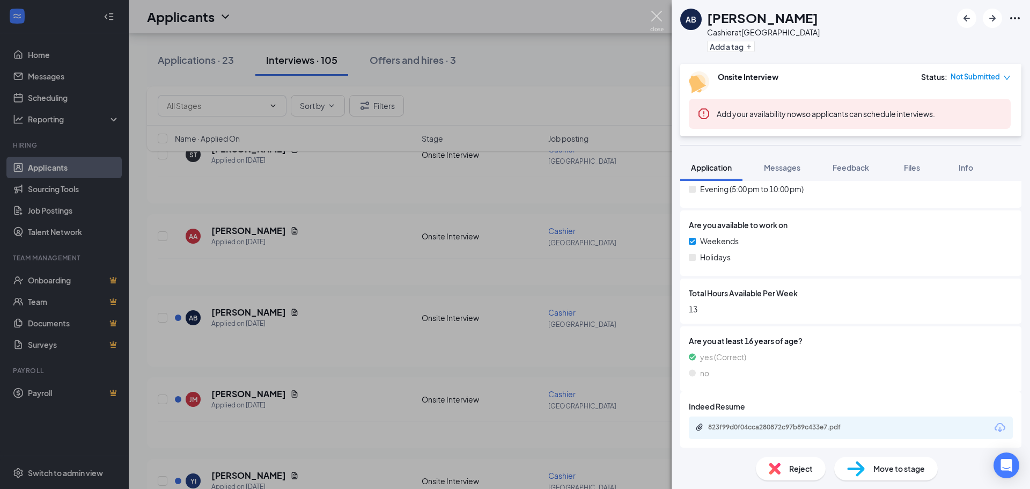
click at [656, 15] on img at bounding box center [656, 21] width 13 height 21
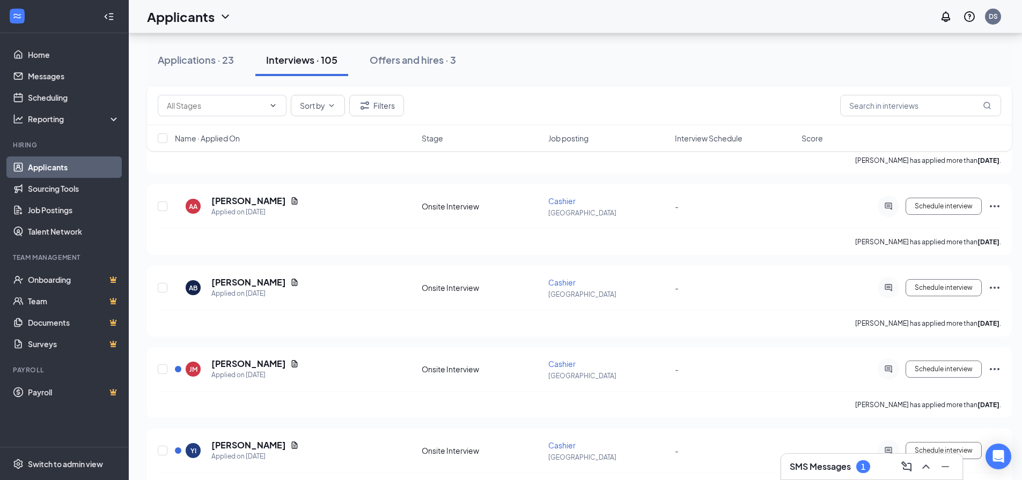
scroll to position [751, 0]
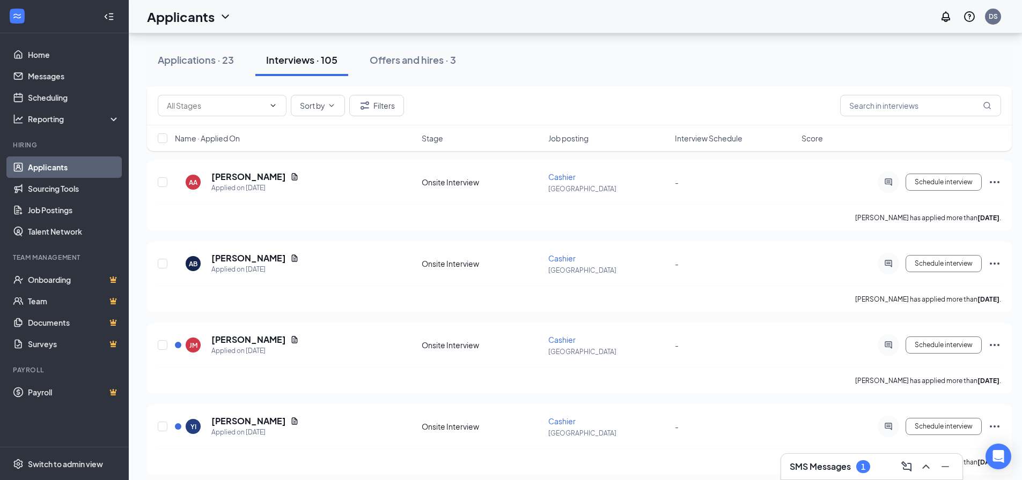
click at [826, 466] on h3 "SMS Messages" at bounding box center [819, 467] width 61 height 12
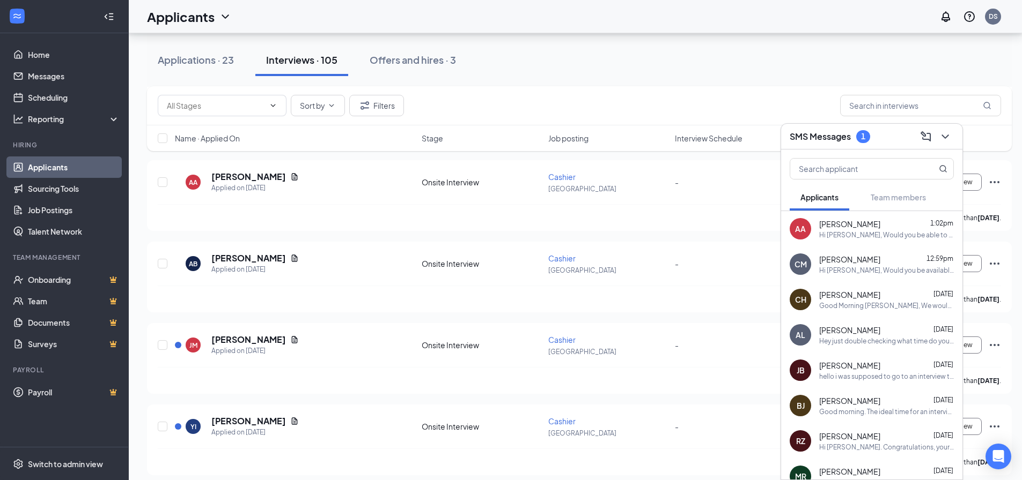
click at [820, 134] on h3 "SMS Messages" at bounding box center [819, 137] width 61 height 12
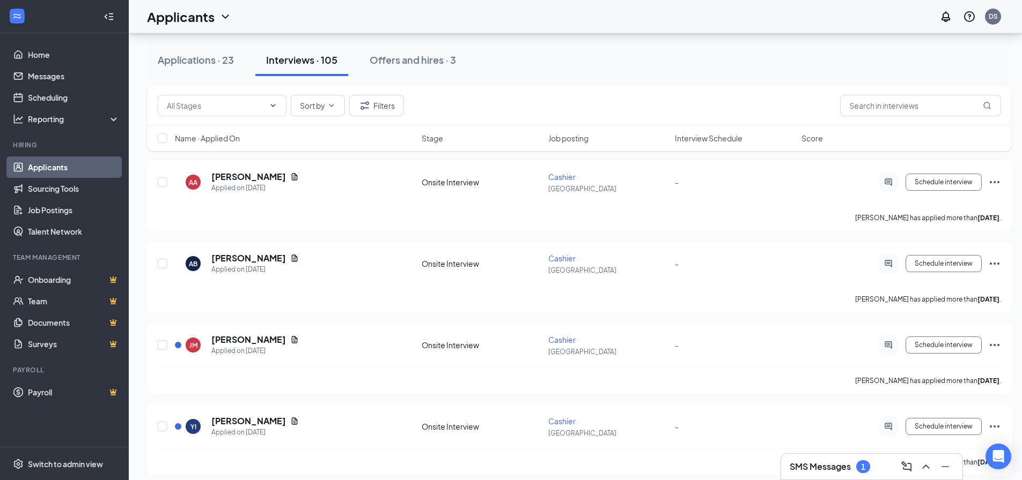
click at [815, 465] on h3 "SMS Messages" at bounding box center [819, 467] width 61 height 12
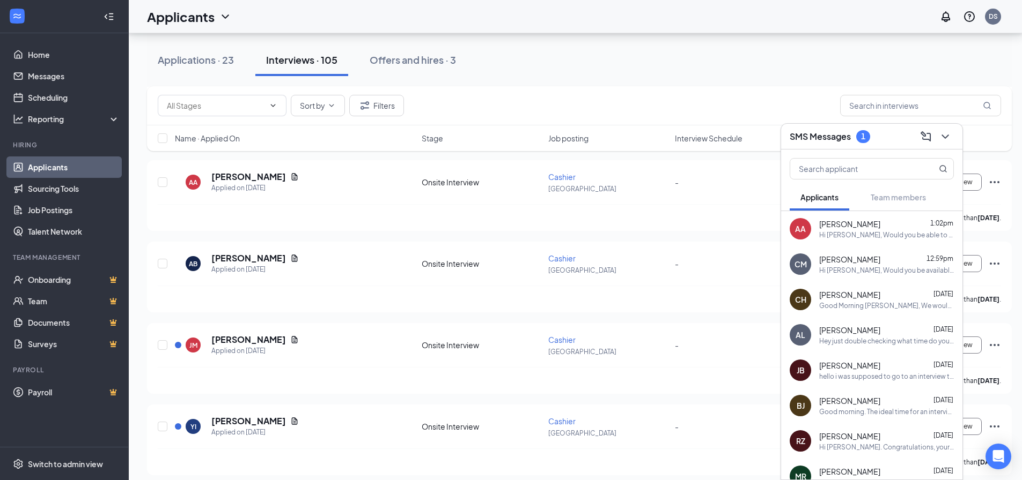
click at [841, 268] on div "Hi [PERSON_NAME], Would you be available for an on site interview?" at bounding box center [886, 270] width 135 height 9
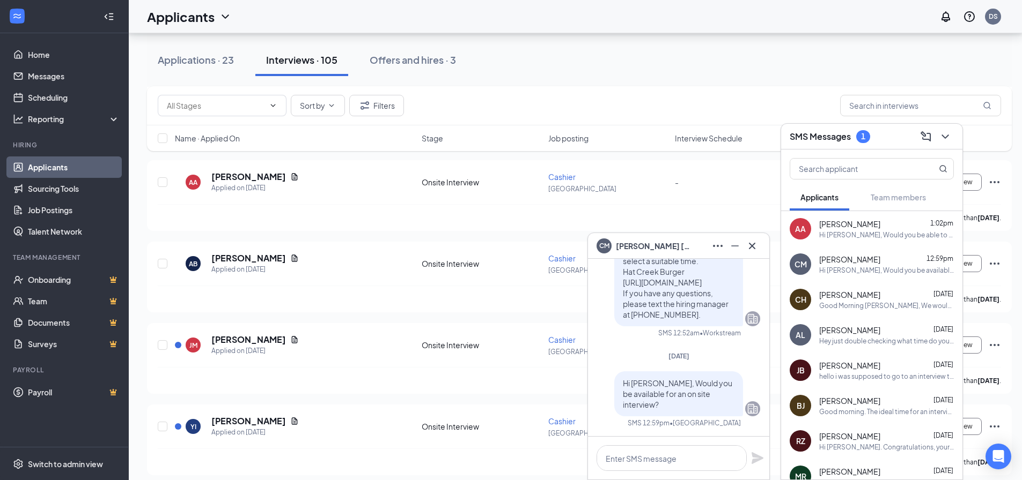
click at [843, 295] on span "[PERSON_NAME]" at bounding box center [849, 295] width 61 height 11
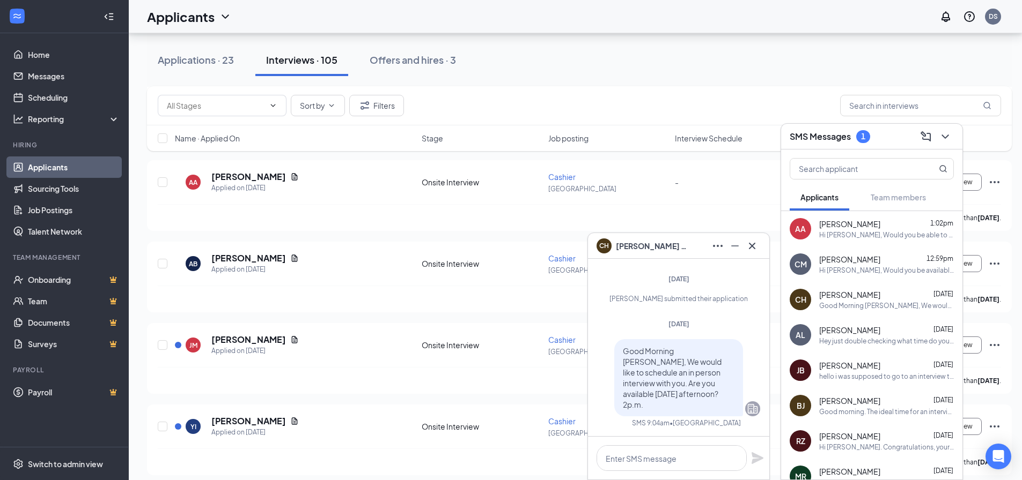
click at [849, 224] on span "[PERSON_NAME]" at bounding box center [849, 224] width 61 height 11
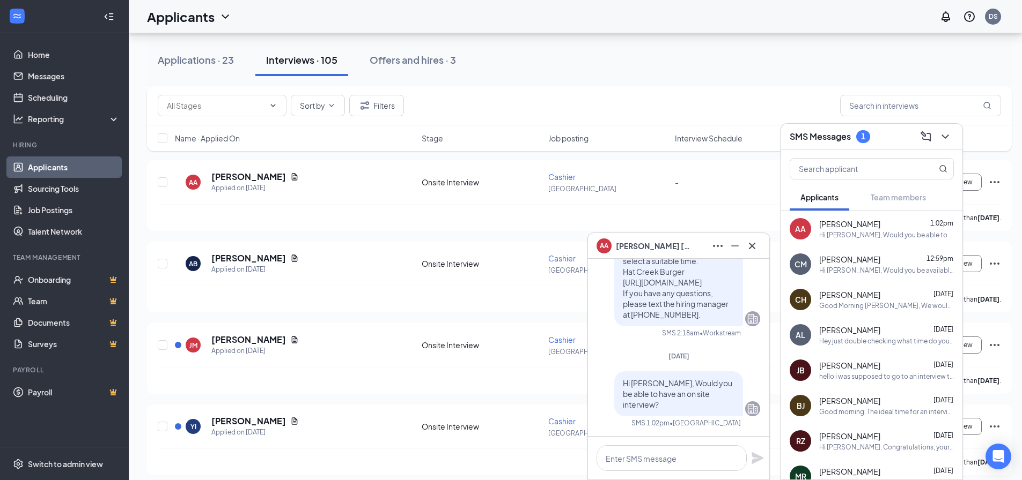
click at [631, 53] on div "Applications · 23 Interviews · 105 Offers and hires · 3" at bounding box center [579, 60] width 864 height 32
click at [30, 53] on link "Home" at bounding box center [74, 54] width 92 height 21
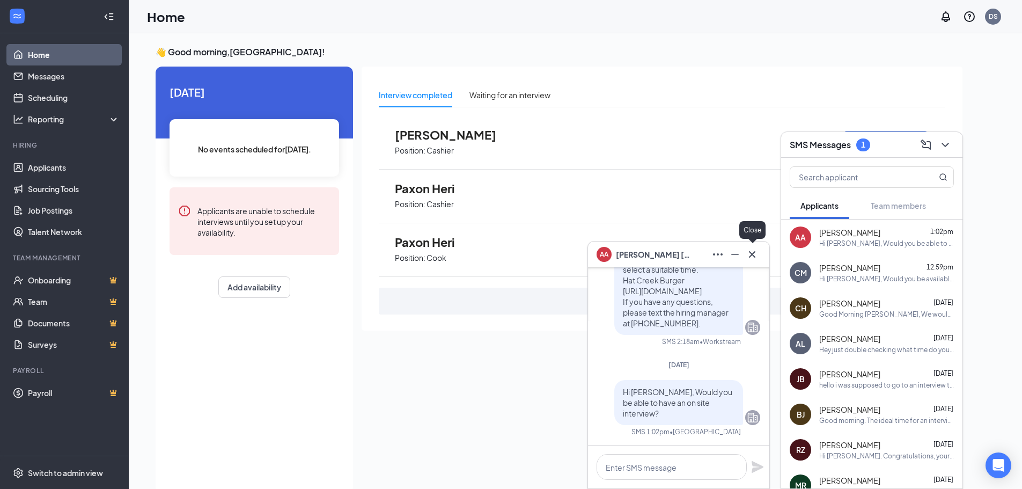
click at [752, 255] on icon "Cross" at bounding box center [751, 254] width 13 height 13
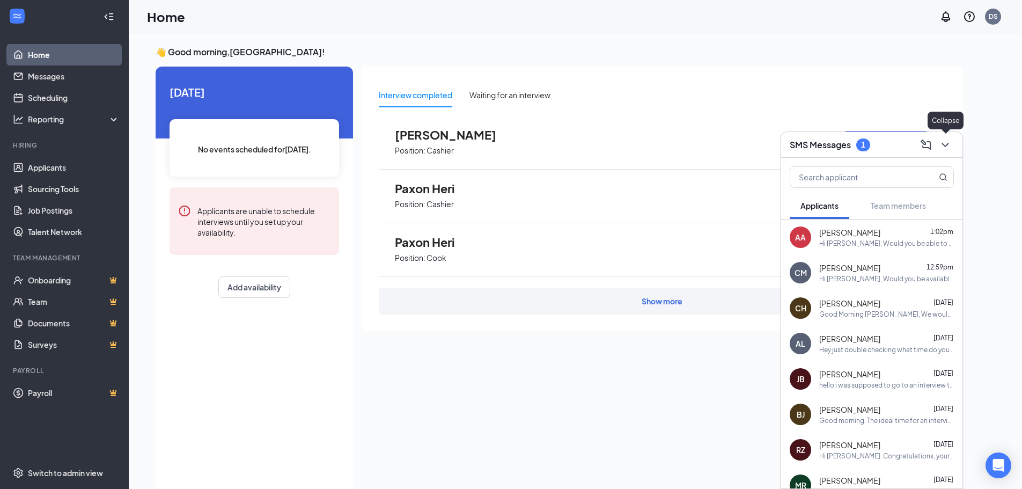
click at [948, 143] on icon "ChevronDown" at bounding box center [944, 145] width 7 height 4
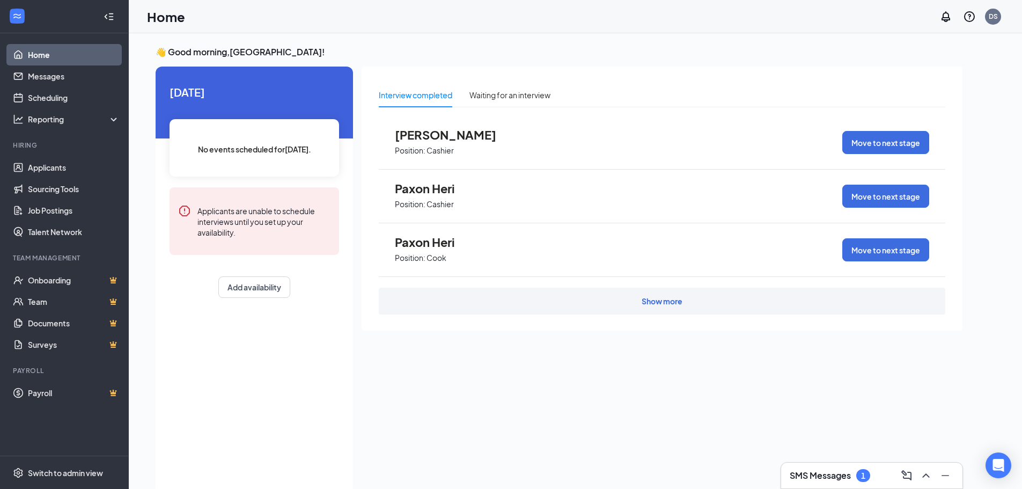
click at [412, 134] on span "[PERSON_NAME]" at bounding box center [454, 135] width 118 height 14
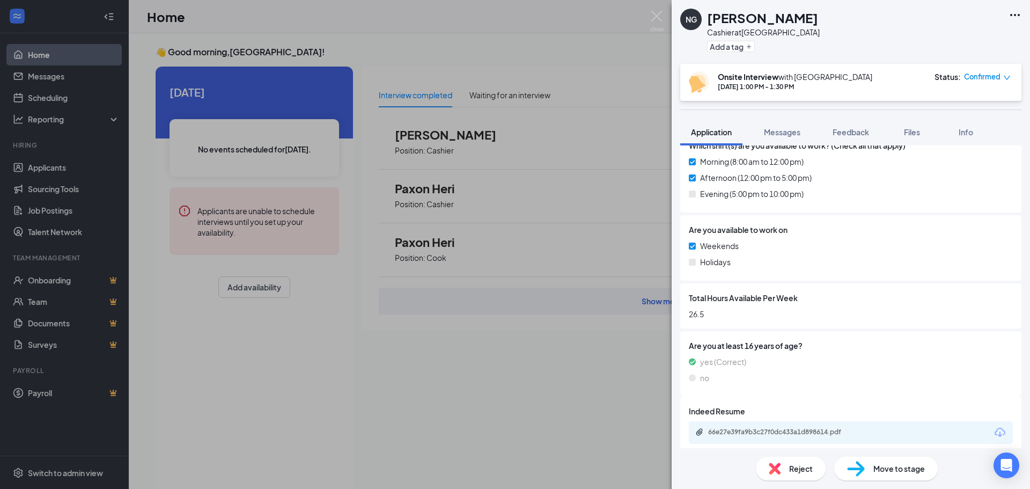
scroll to position [401, 0]
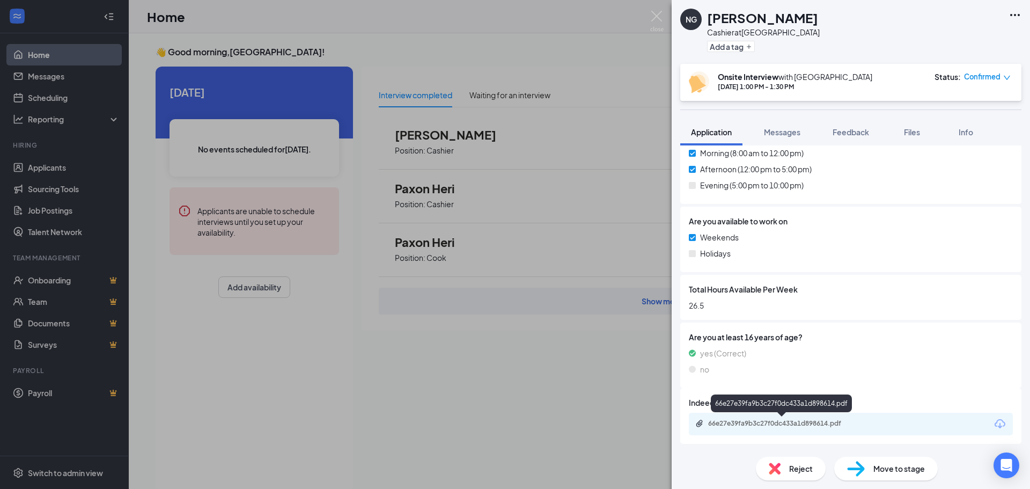
click at [737, 424] on div "66e27e39fa9b3c27f0dc433a1d898614.pdf" at bounding box center [783, 423] width 150 height 9
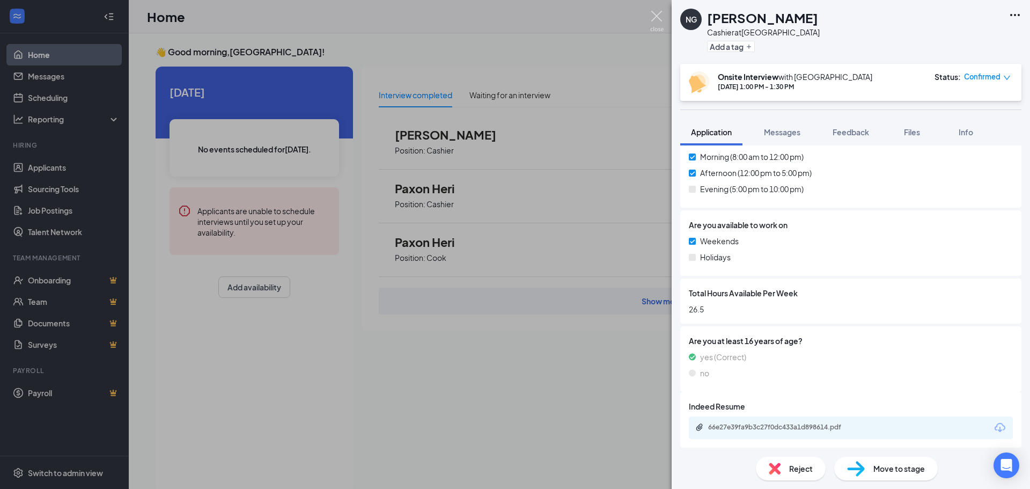
click at [657, 14] on img at bounding box center [656, 21] width 13 height 21
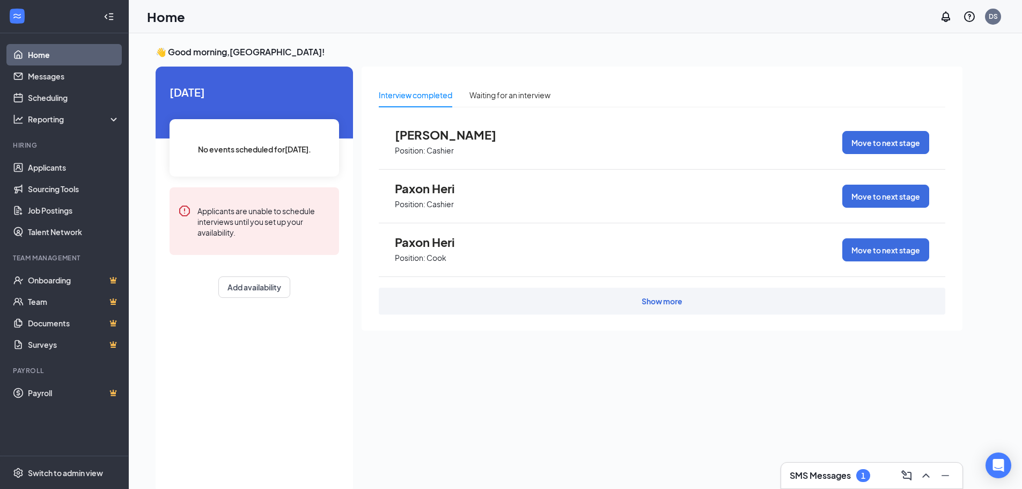
click at [424, 188] on span "Paxon Heri" at bounding box center [454, 188] width 118 height 14
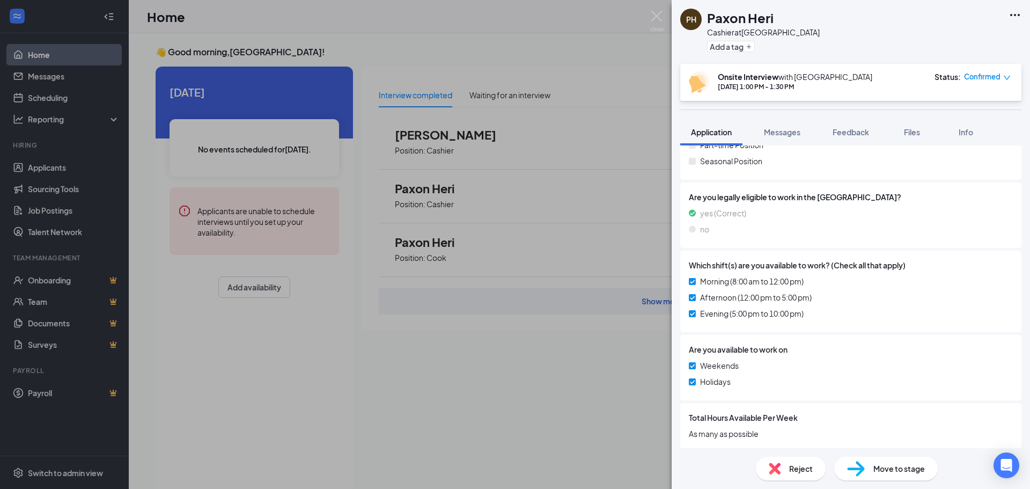
scroll to position [431, 0]
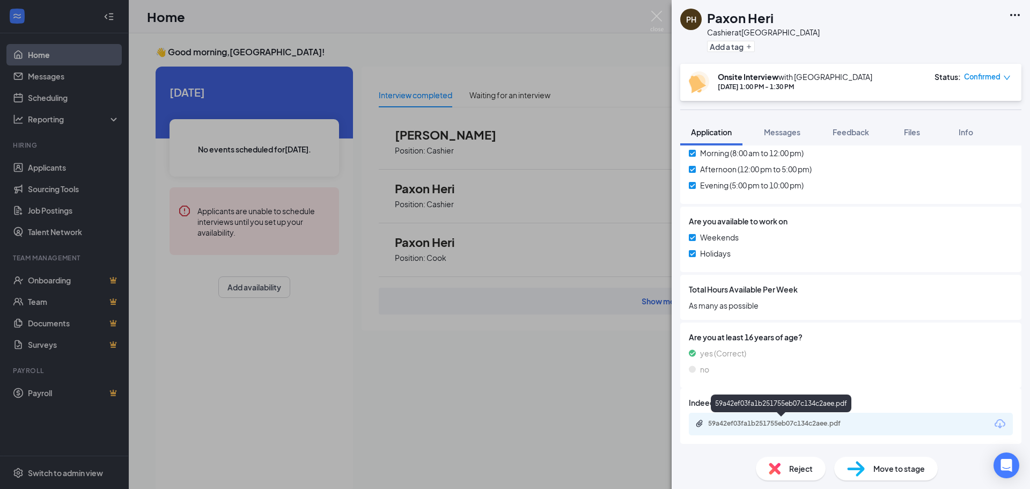
click at [774, 421] on div "59a42ef03fa1b251755eb07c134c2aee.pdf" at bounding box center [783, 423] width 150 height 9
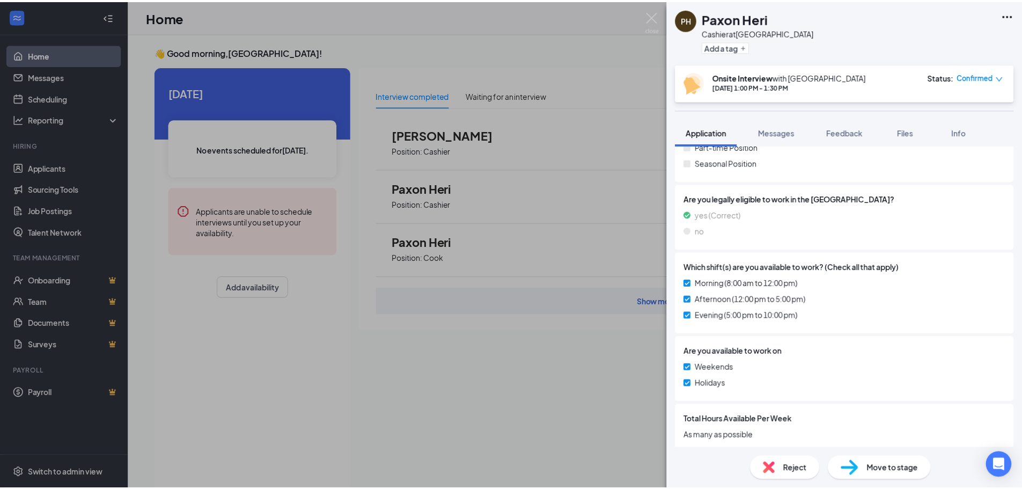
scroll to position [322, 0]
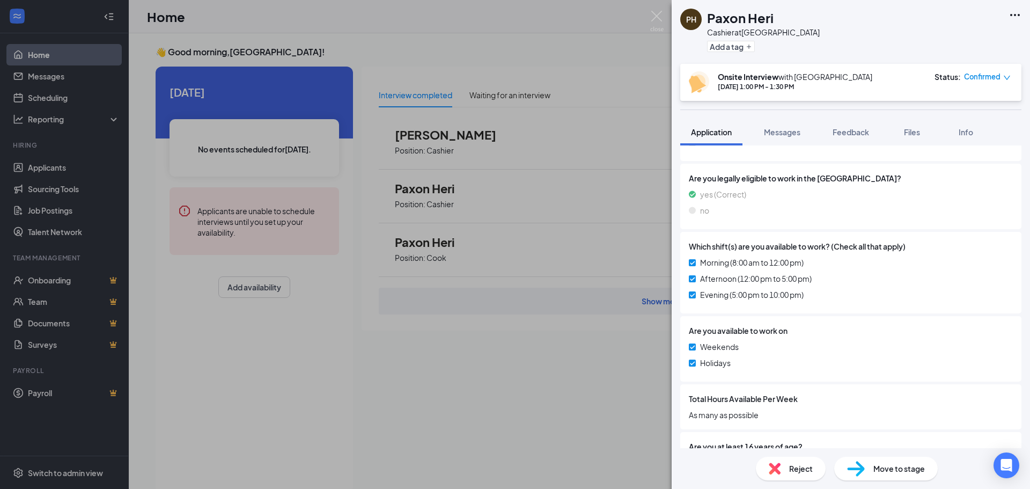
click at [630, 424] on div "PH Paxon Heri Cashier at [GEOGRAPHIC_DATA] Add a tag Onsite Interview with Drip…" at bounding box center [515, 244] width 1030 height 489
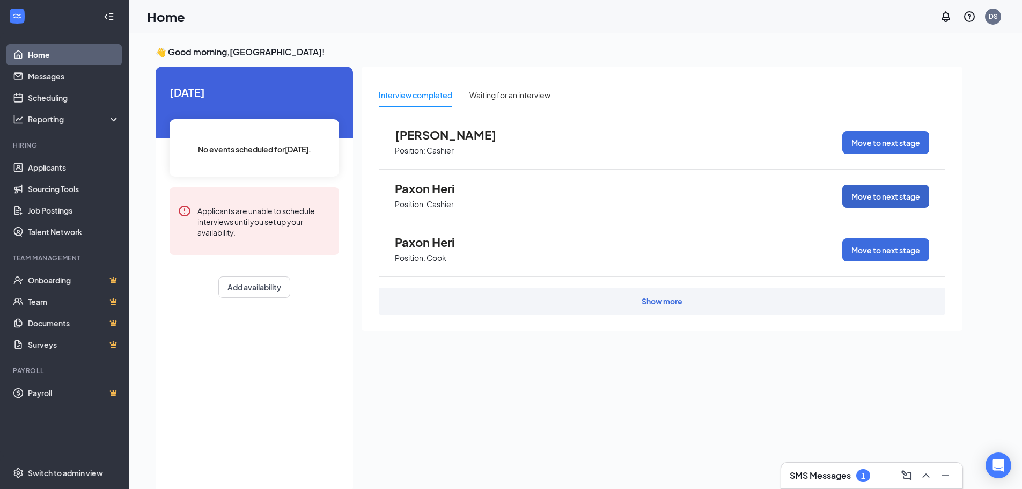
click at [868, 191] on button "Move to next stage" at bounding box center [885, 195] width 87 height 23
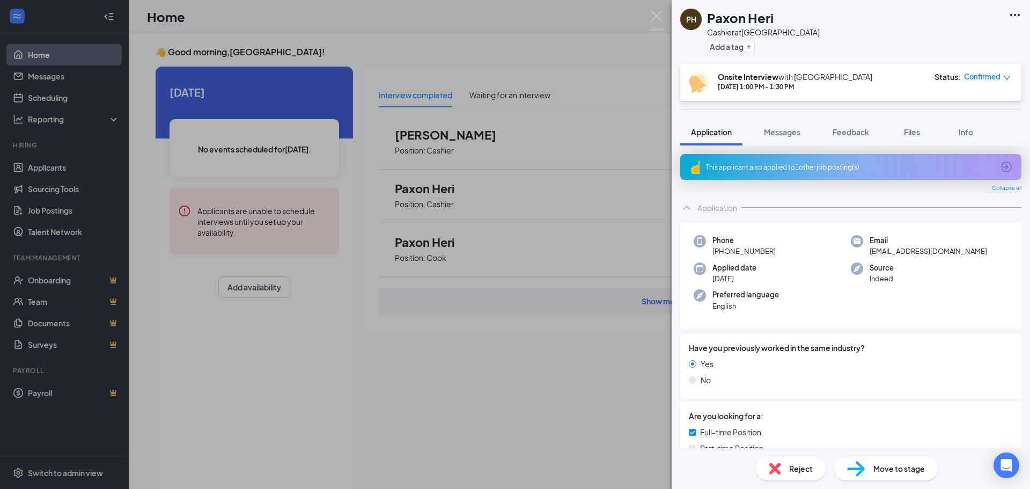
click at [536, 51] on div "PH Paxon Heri Cashier at [GEOGRAPHIC_DATA] Add a tag Onsite Interview with Drip…" at bounding box center [515, 244] width 1030 height 489
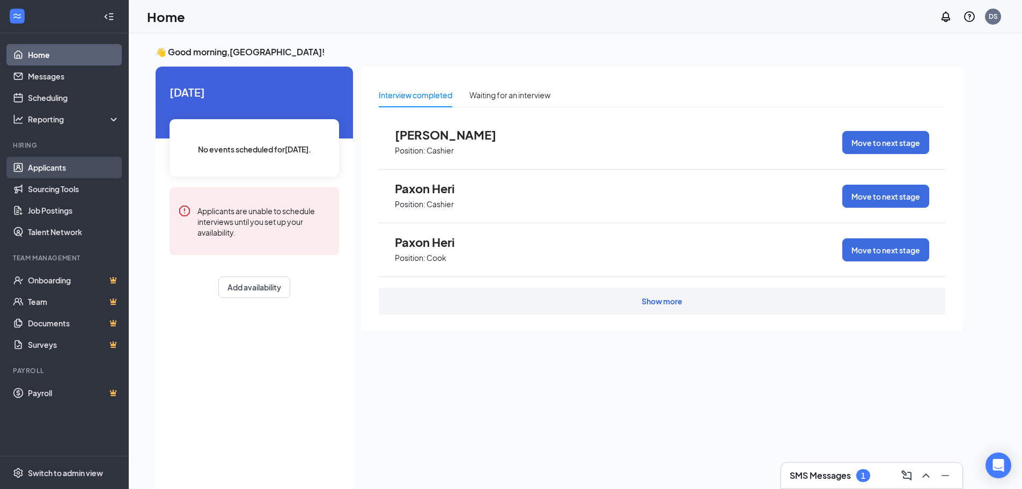
click at [46, 169] on link "Applicants" at bounding box center [74, 167] width 92 height 21
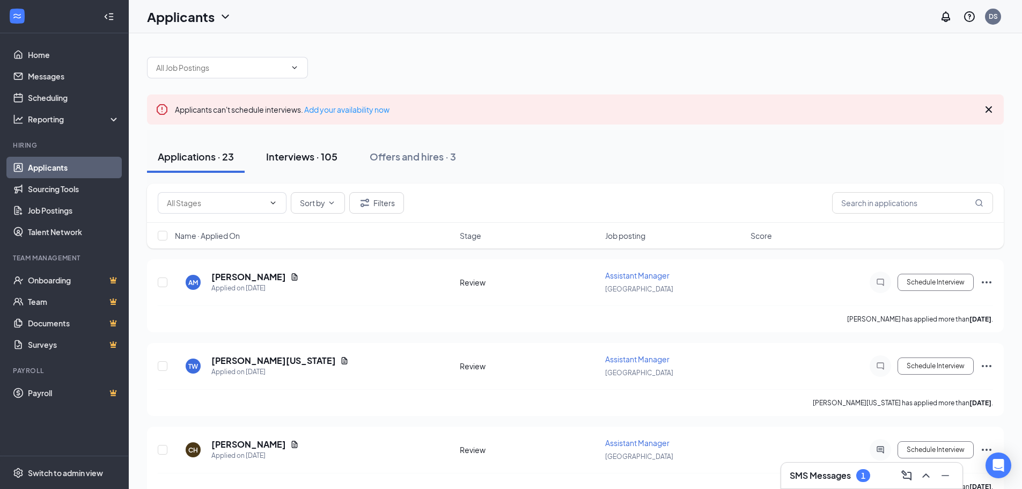
click at [304, 158] on div "Interviews · 105" at bounding box center [301, 156] width 71 height 13
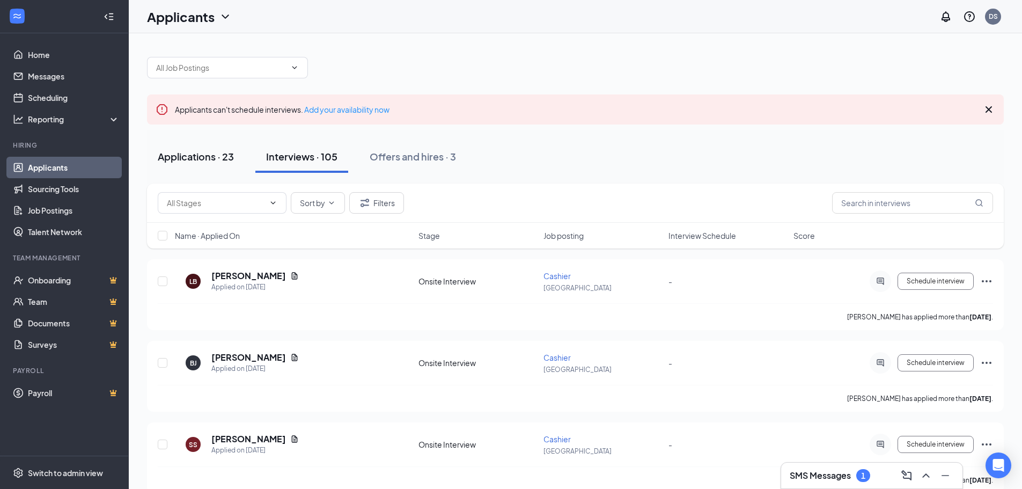
click at [210, 156] on div "Applications · 23" at bounding box center [196, 156] width 76 height 13
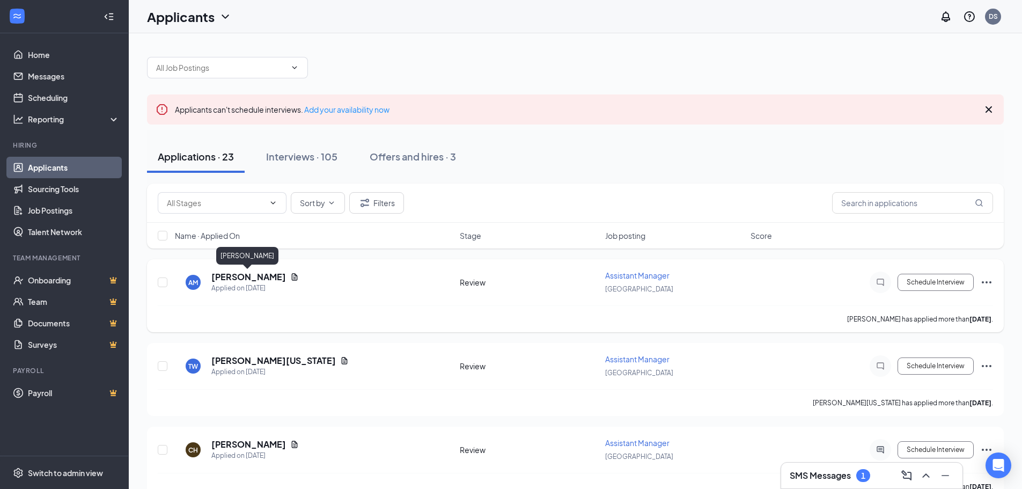
click at [238, 277] on h5 "[PERSON_NAME]" at bounding box center [248, 277] width 75 height 12
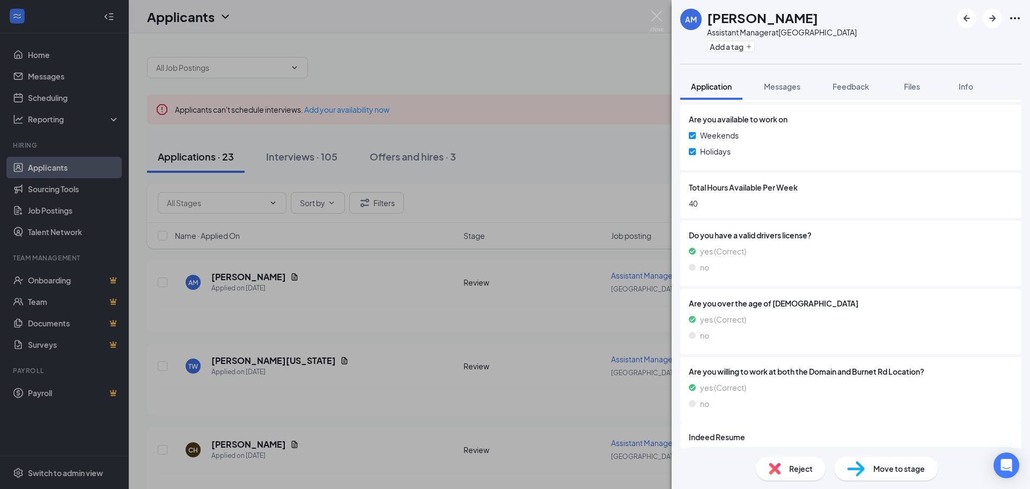
scroll to position [492, 0]
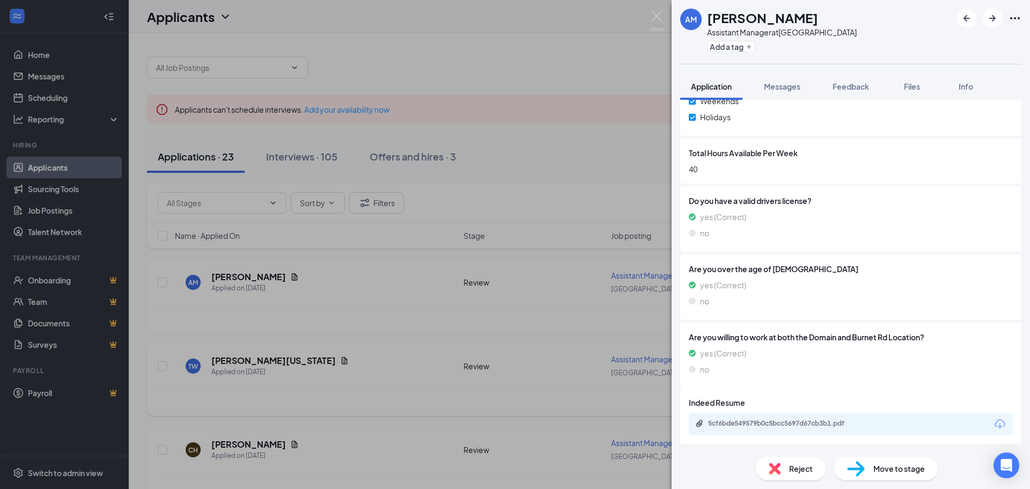
drag, startPoint x: 411, startPoint y: 308, endPoint x: 361, endPoint y: 353, distance: 66.4
click at [409, 308] on div "AM Ayesha Maheen Assistant Manager at Dripping Springs Add a tag Application Me…" at bounding box center [515, 244] width 1030 height 489
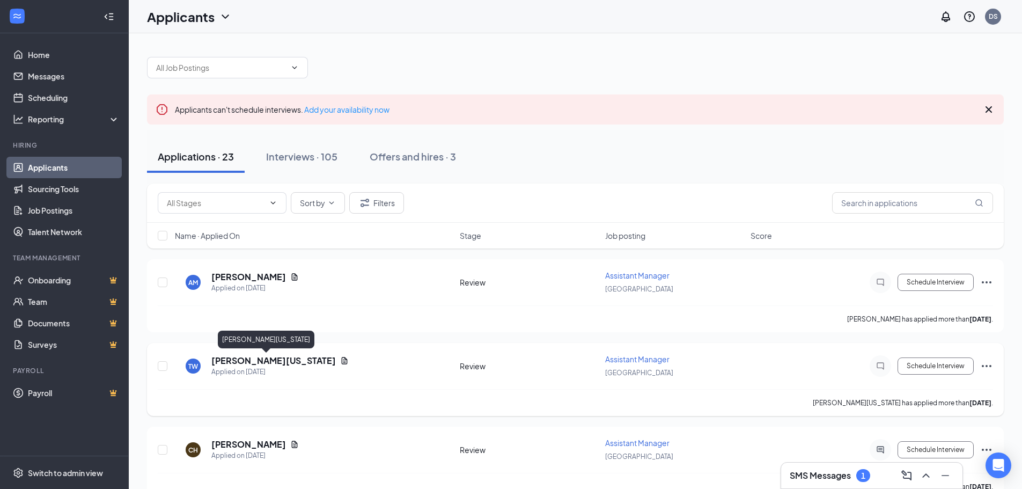
click at [262, 359] on h5 "[PERSON_NAME][US_STATE]" at bounding box center [273, 360] width 124 height 12
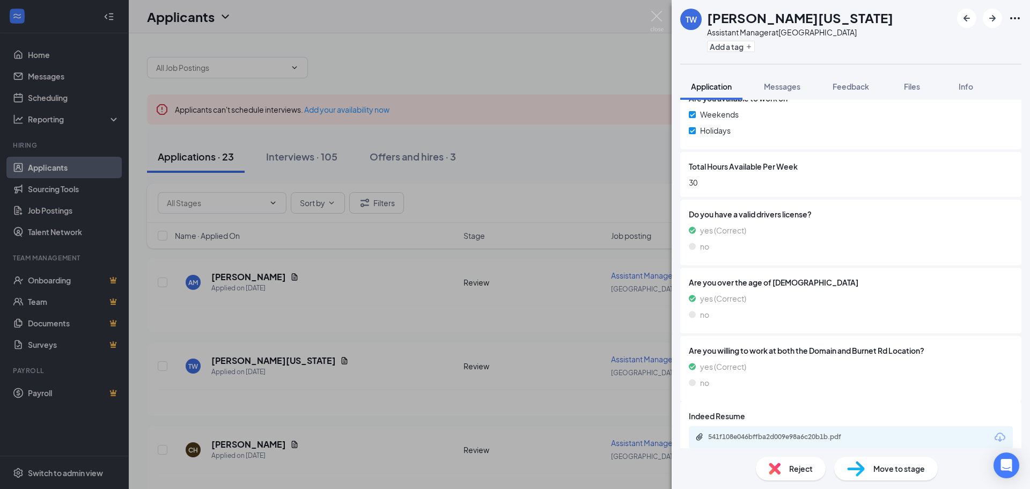
scroll to position [522, 0]
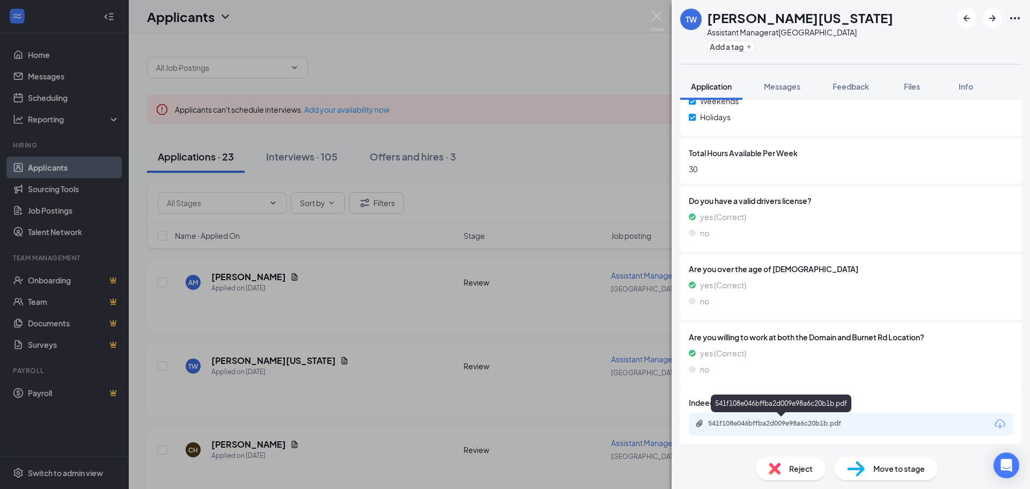
click at [764, 420] on div "541f108e046bffba2d009e98a6c20b1b.pdf" at bounding box center [783, 423] width 150 height 9
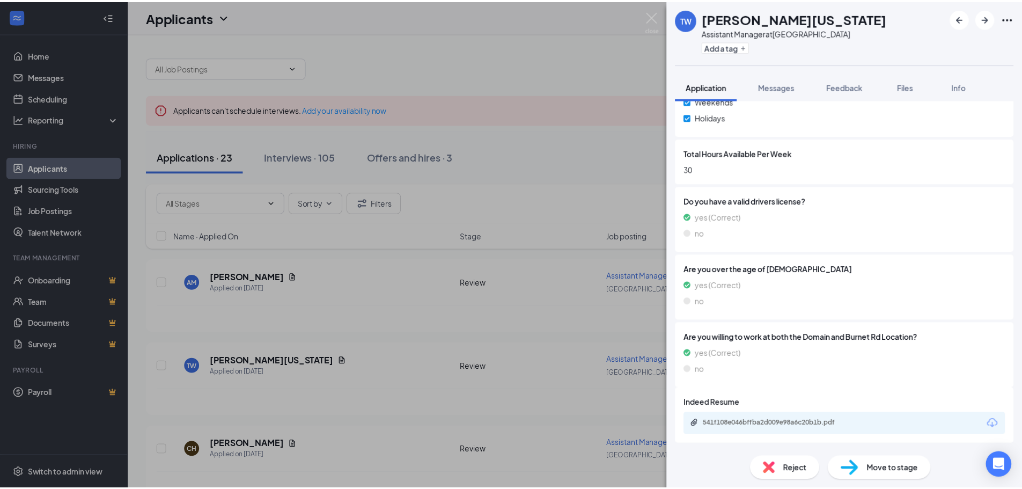
scroll to position [518, 0]
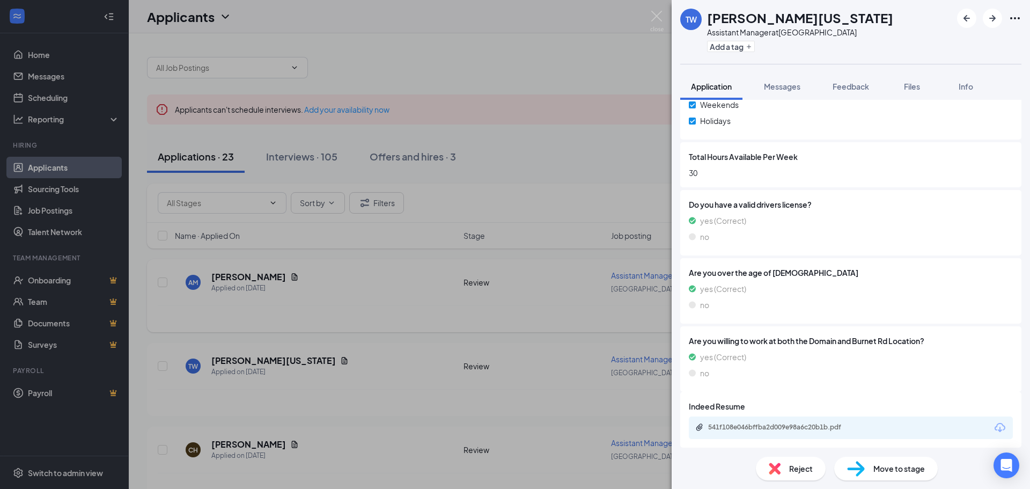
drag, startPoint x: 432, startPoint y: 274, endPoint x: 423, endPoint y: 277, distance: 9.5
click at [430, 274] on div "TW Terrill Washington Assistant Manager at Dripping Springs Add a tag Applicati…" at bounding box center [515, 244] width 1030 height 489
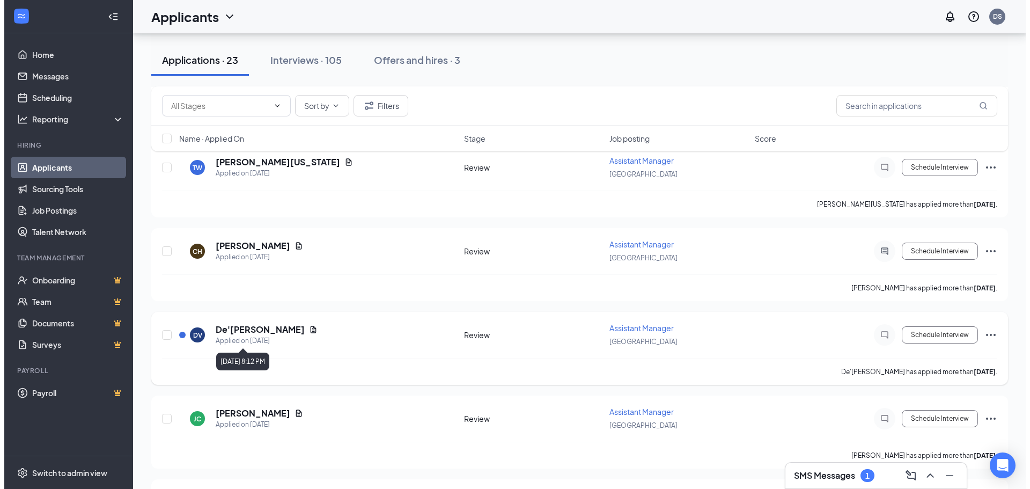
scroll to position [214, 0]
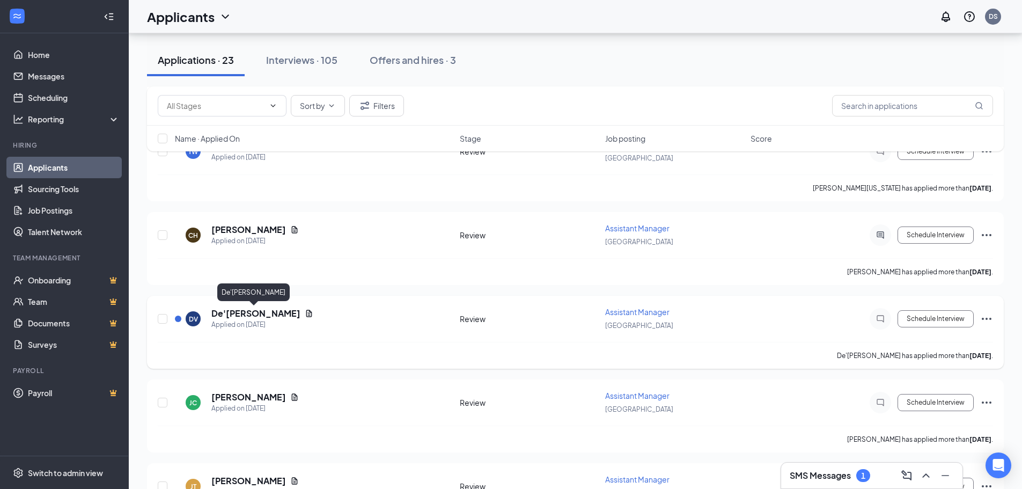
click at [249, 311] on h5 "De'[PERSON_NAME]" at bounding box center [255, 313] width 89 height 12
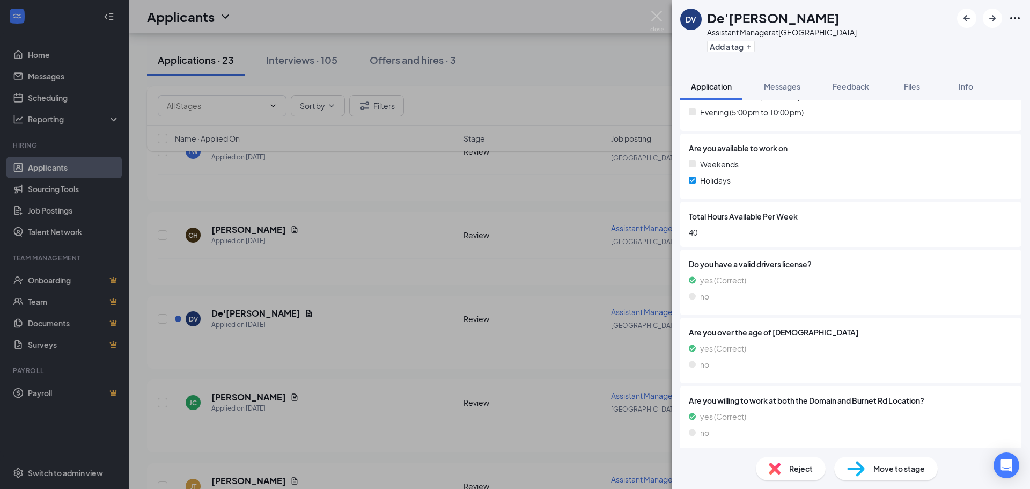
scroll to position [492, 0]
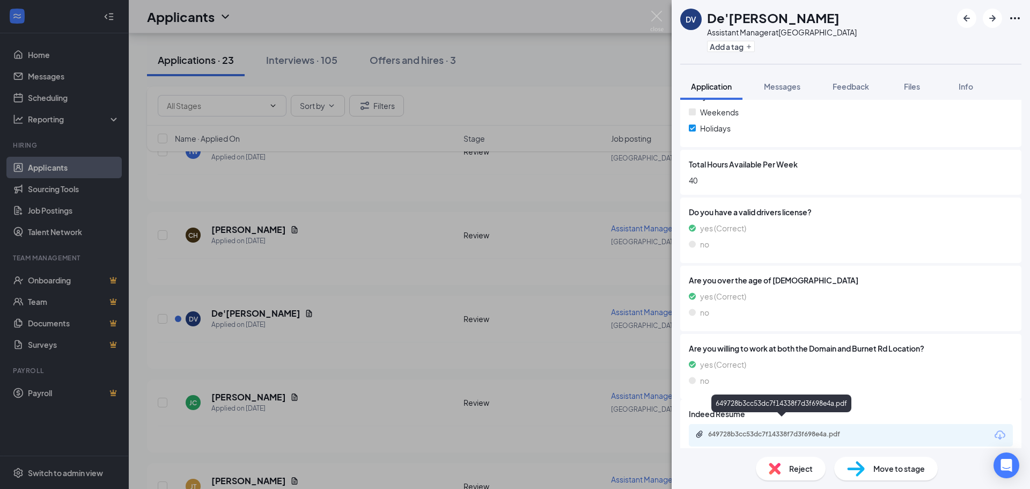
click at [777, 430] on div "649728b3cc53dc7f14338f7d3f698e4a.pdf" at bounding box center [783, 434] width 150 height 9
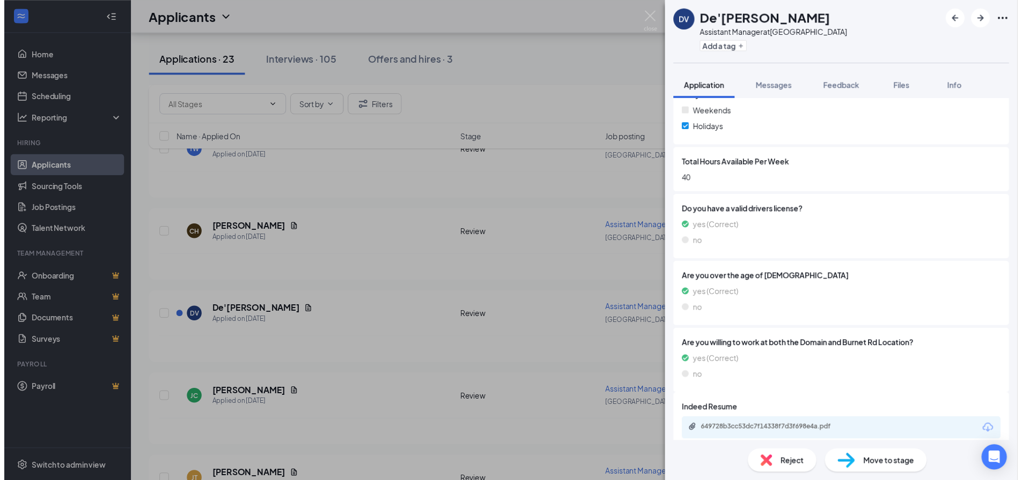
scroll to position [488, 0]
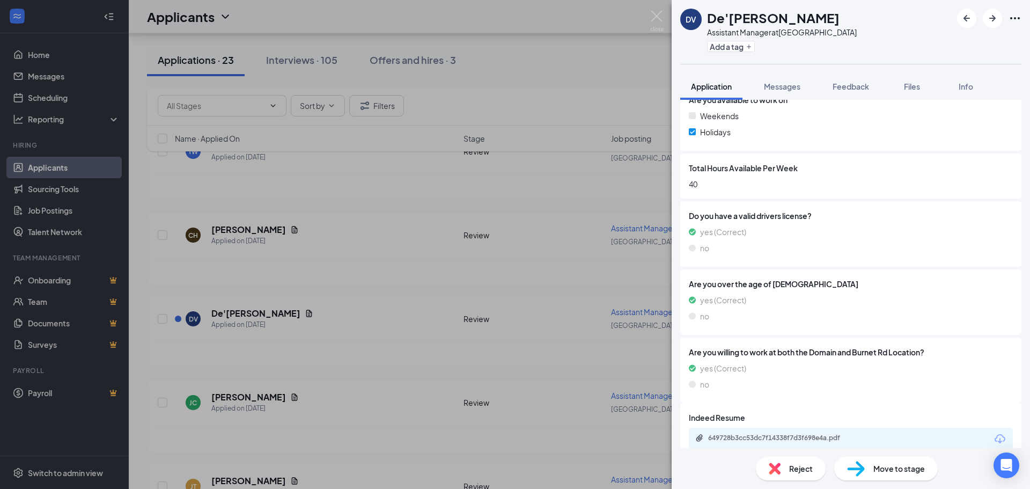
click at [657, 9] on div "DV De'Shala Vincent Assistant Manager at Dripping Springs Add a tag Application…" at bounding box center [515, 244] width 1030 height 489
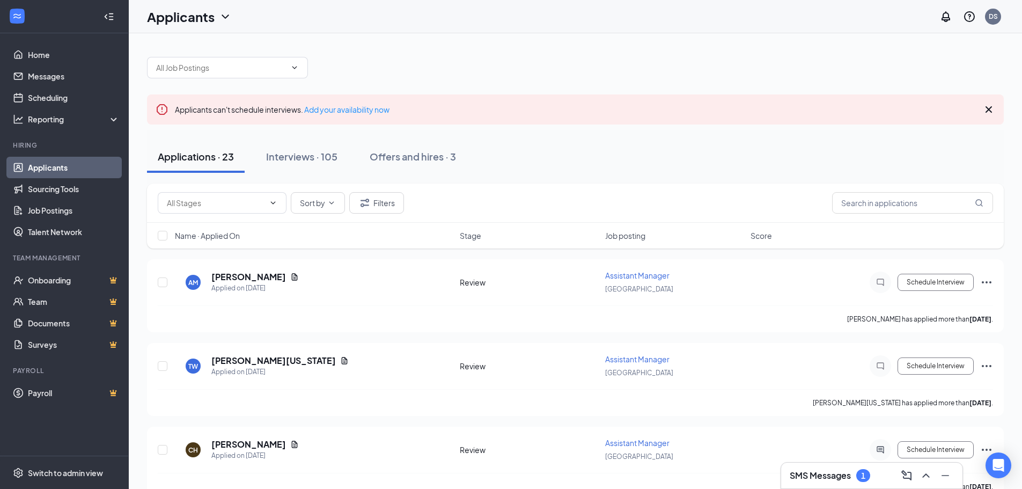
click at [820, 473] on h3 "SMS Messages" at bounding box center [819, 475] width 61 height 12
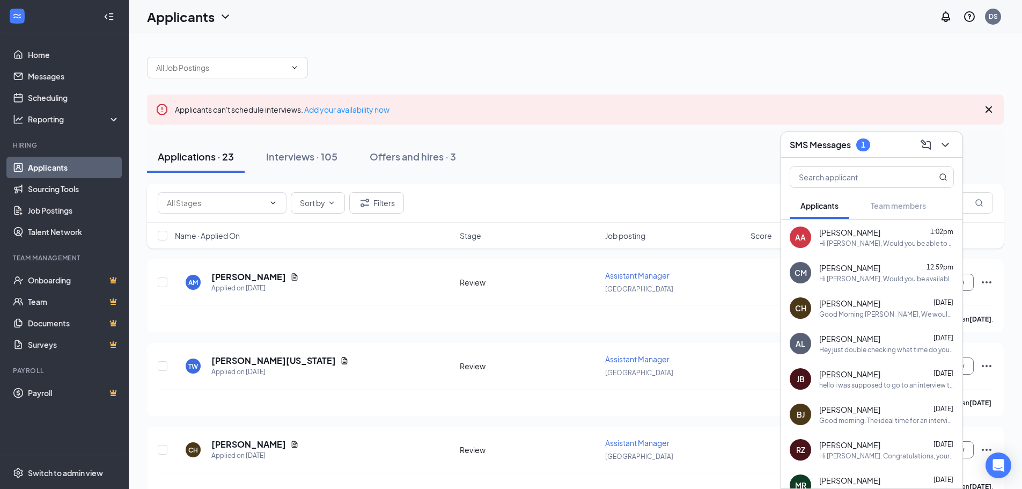
click at [858, 240] on div "Hi [PERSON_NAME], Would you be able to have an on site interview?" at bounding box center [886, 243] width 135 height 9
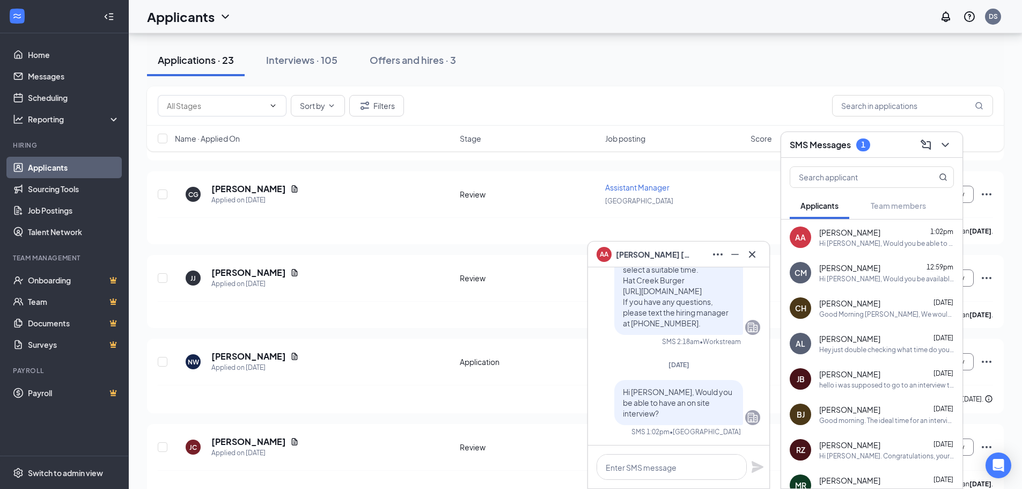
click at [646, 354] on div "alexis arceneaux submitted their application Hi alexis, we'd like to invite you…" at bounding box center [678, 263] width 163 height 181
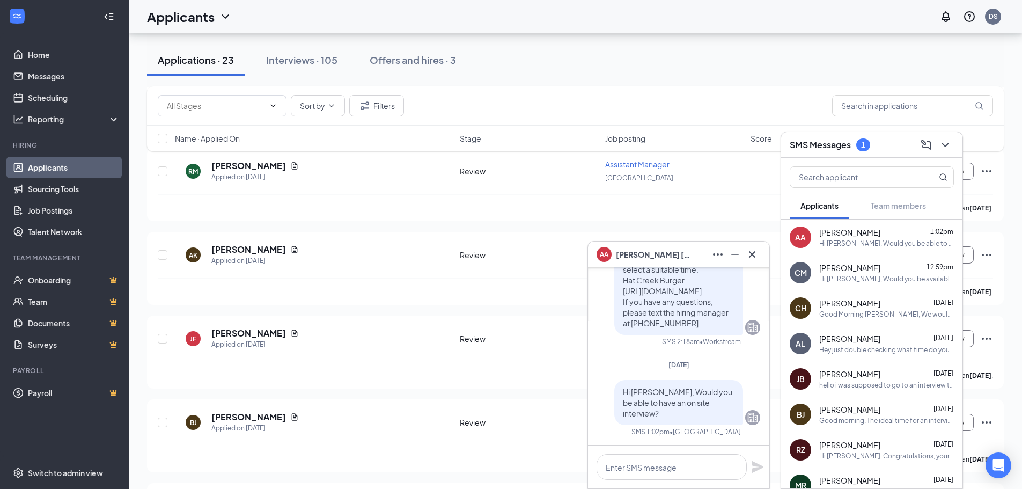
scroll to position [1072, 0]
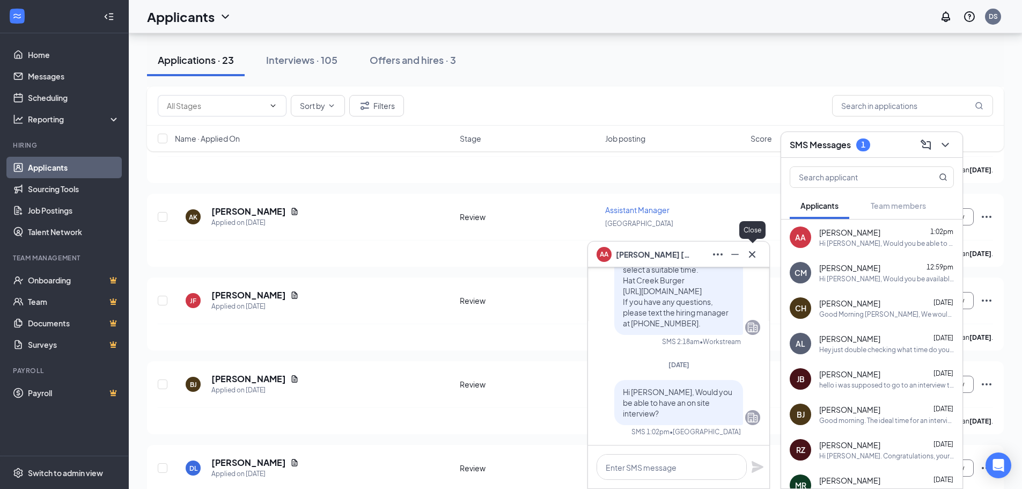
click at [748, 254] on icon "Cross" at bounding box center [751, 254] width 13 height 13
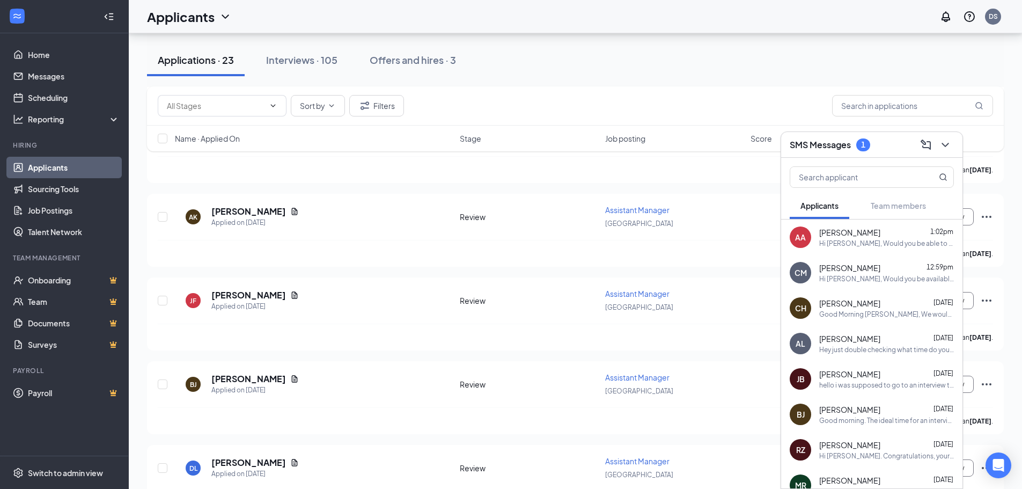
click at [842, 266] on span "[PERSON_NAME]" at bounding box center [849, 267] width 61 height 11
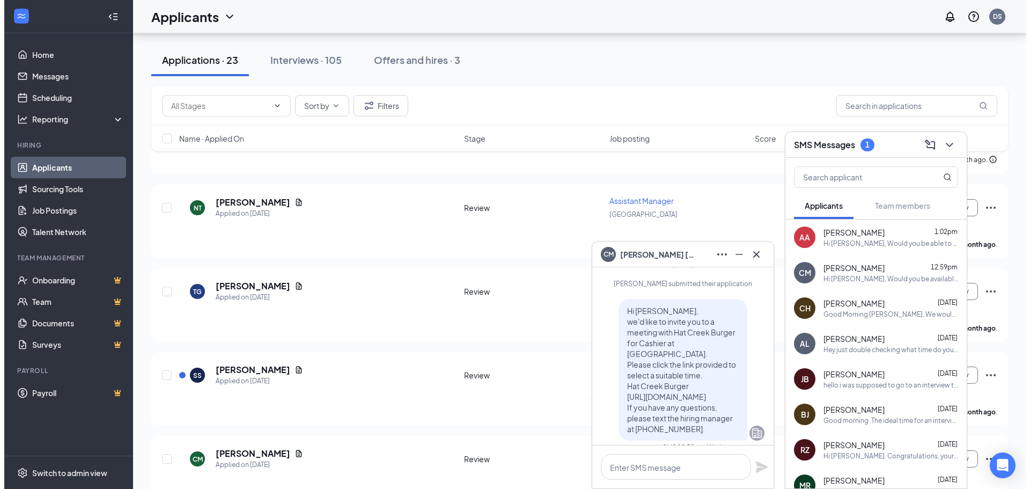
scroll to position [-243, 0]
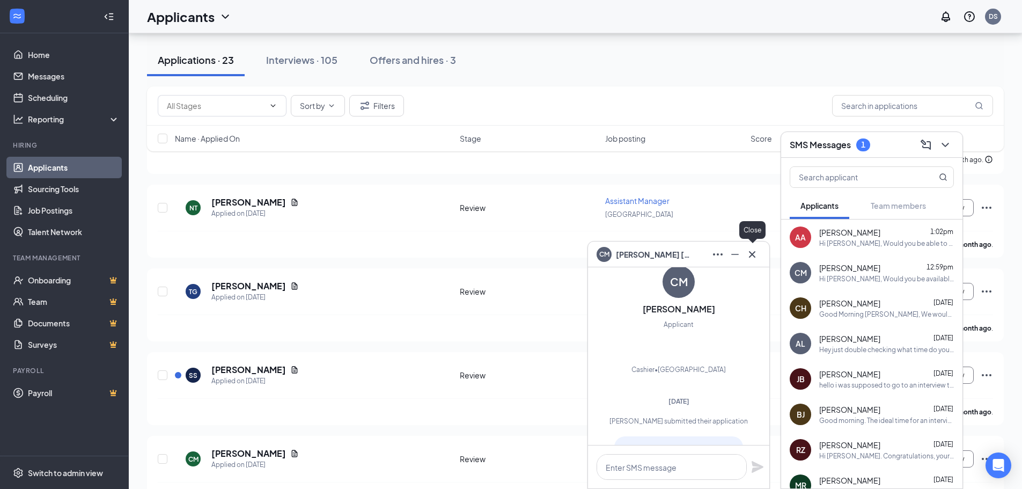
click at [750, 254] on icon "Cross" at bounding box center [751, 254] width 13 height 13
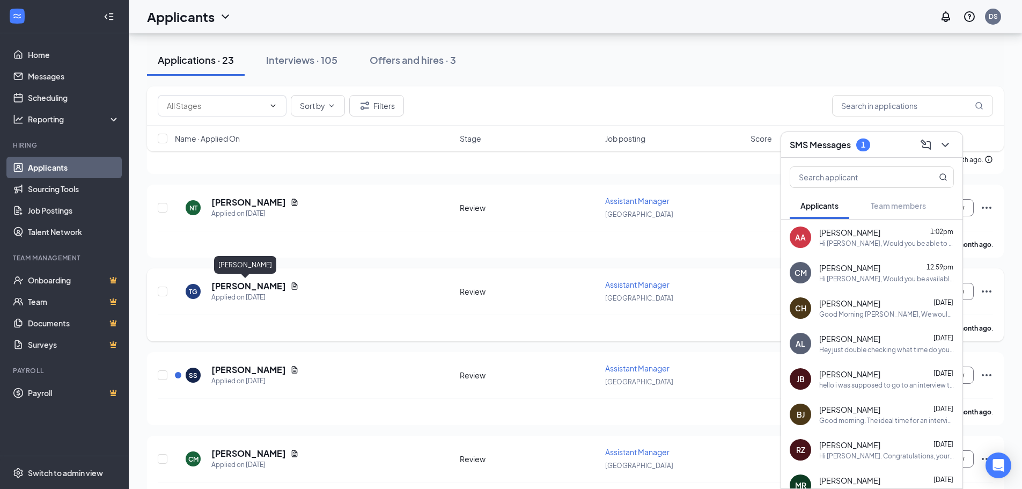
click at [238, 286] on h5 "Travis Gunn" at bounding box center [248, 286] width 75 height 12
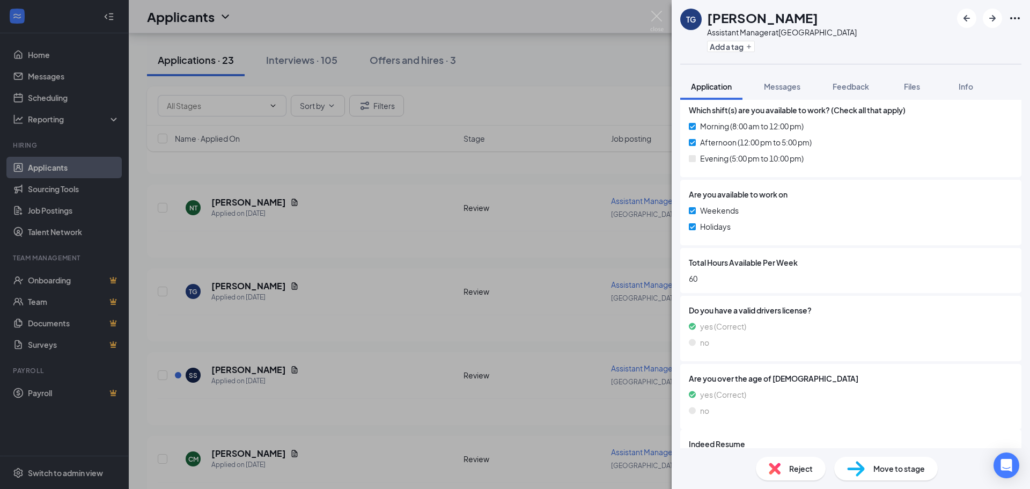
scroll to position [454, 0]
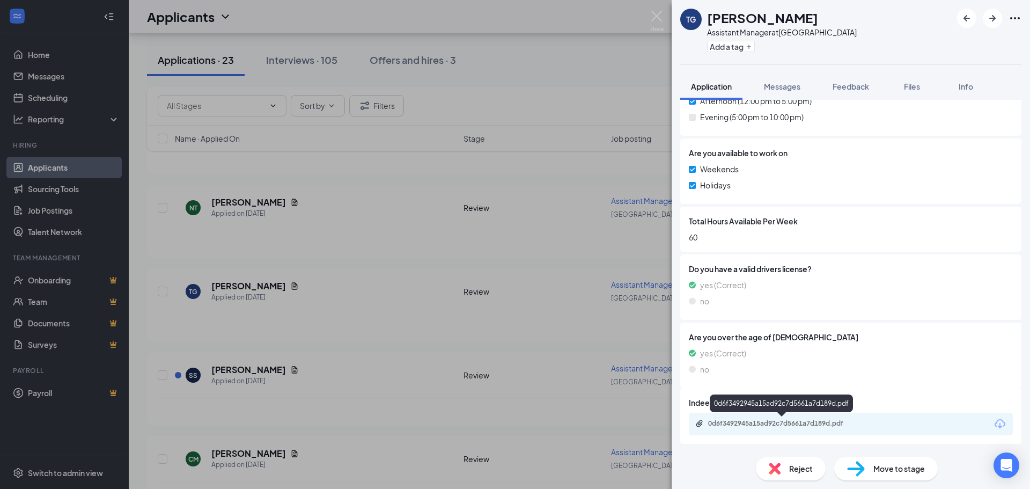
click at [717, 419] on div "0d6f3492945a15ad92c7d5661a7d189d.pdf" at bounding box center [783, 423] width 150 height 9
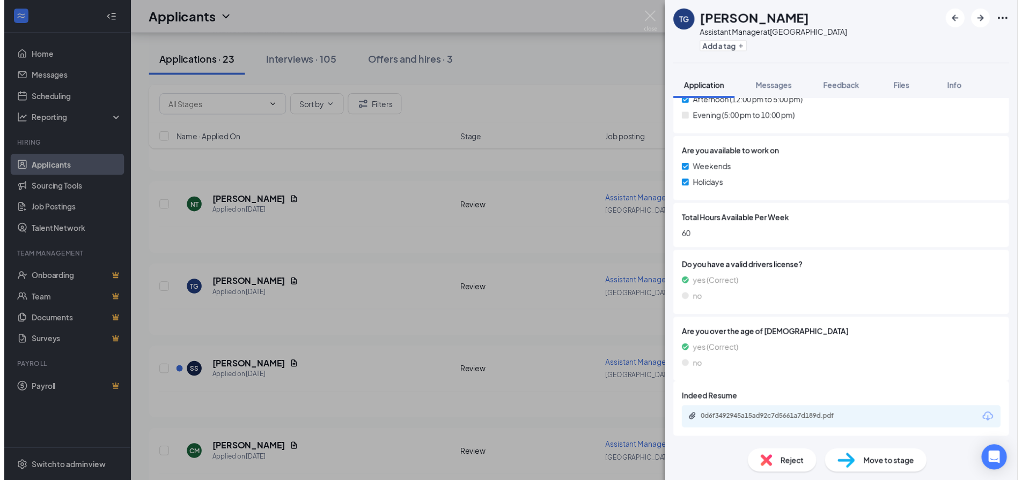
scroll to position [450, 0]
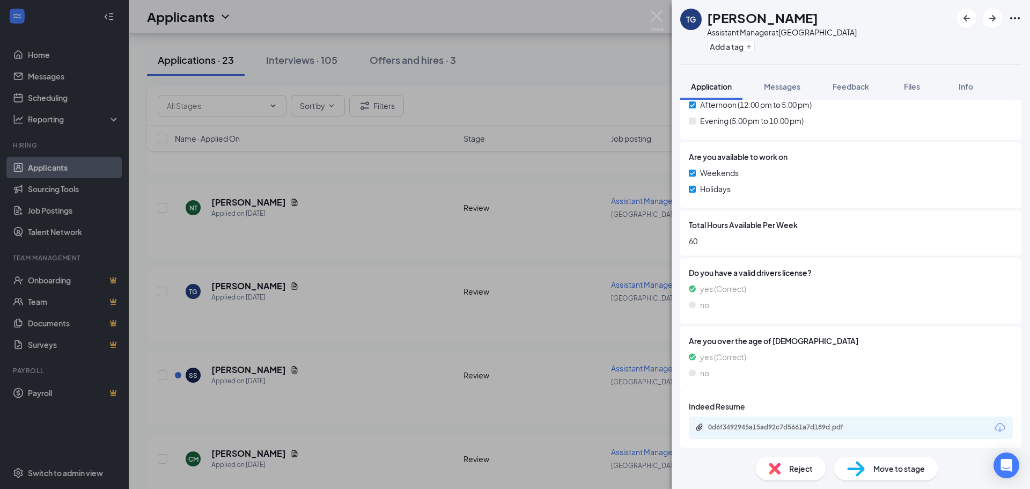
drag, startPoint x: 517, startPoint y: 66, endPoint x: 381, endPoint y: 6, distance: 148.6
click at [508, 64] on div "TG Travis Gunn Assistant Manager at Dripping Springs Add a tag Application Mess…" at bounding box center [515, 244] width 1030 height 489
